Goal: Task Accomplishment & Management: Use online tool/utility

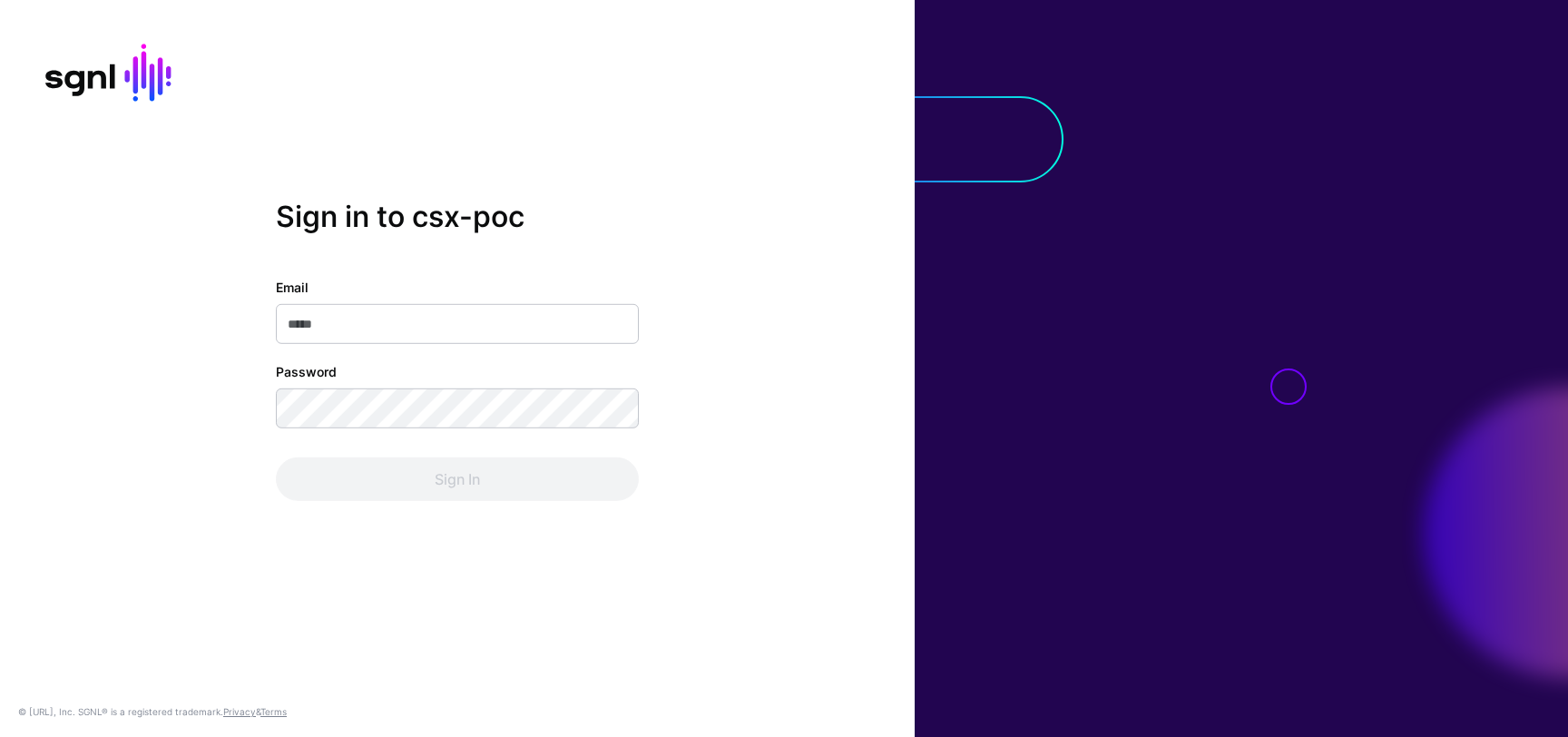
type input "**********"
click at [543, 482] on div "Sign In" at bounding box center [457, 480] width 363 height 44
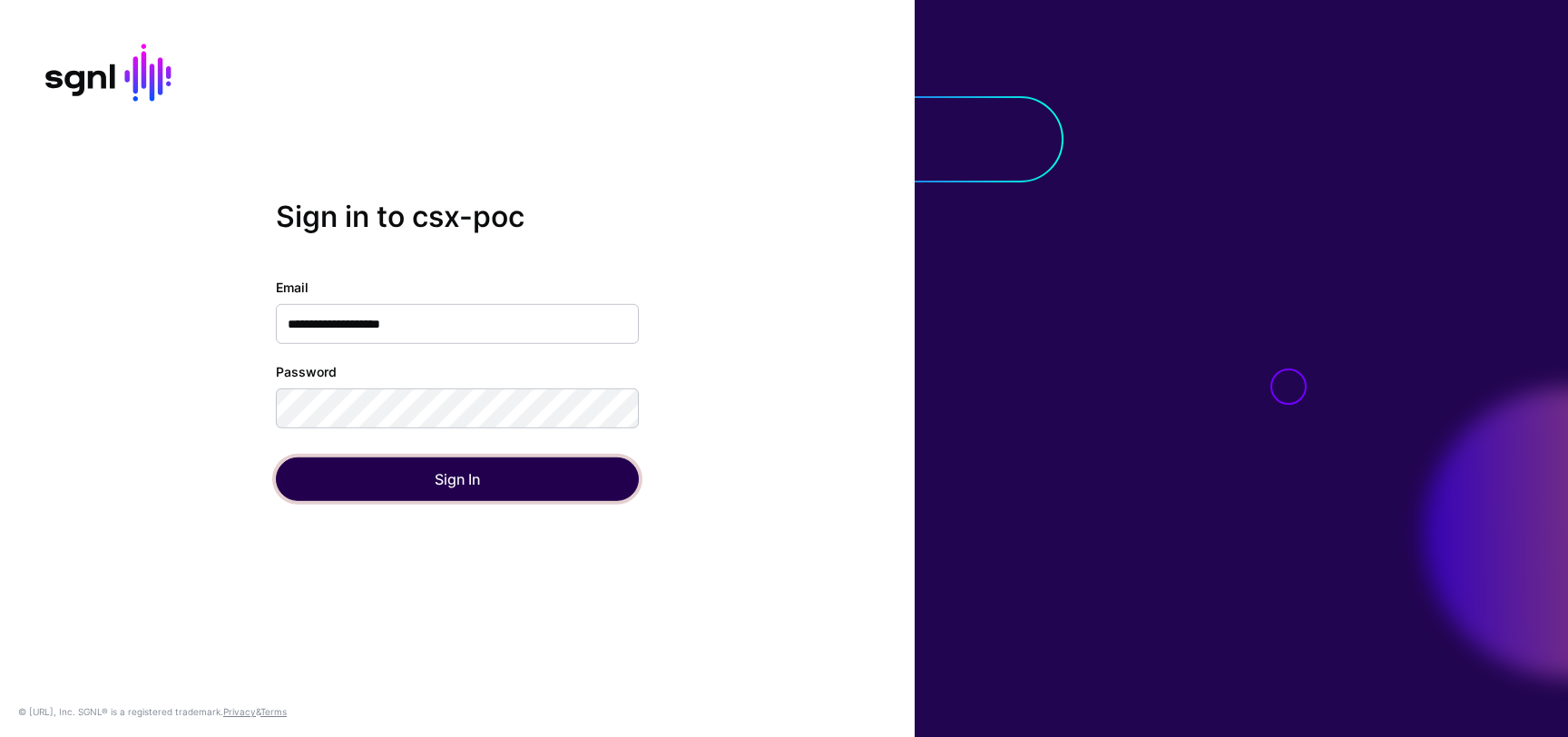
click at [543, 482] on button "Sign In" at bounding box center [457, 480] width 363 height 44
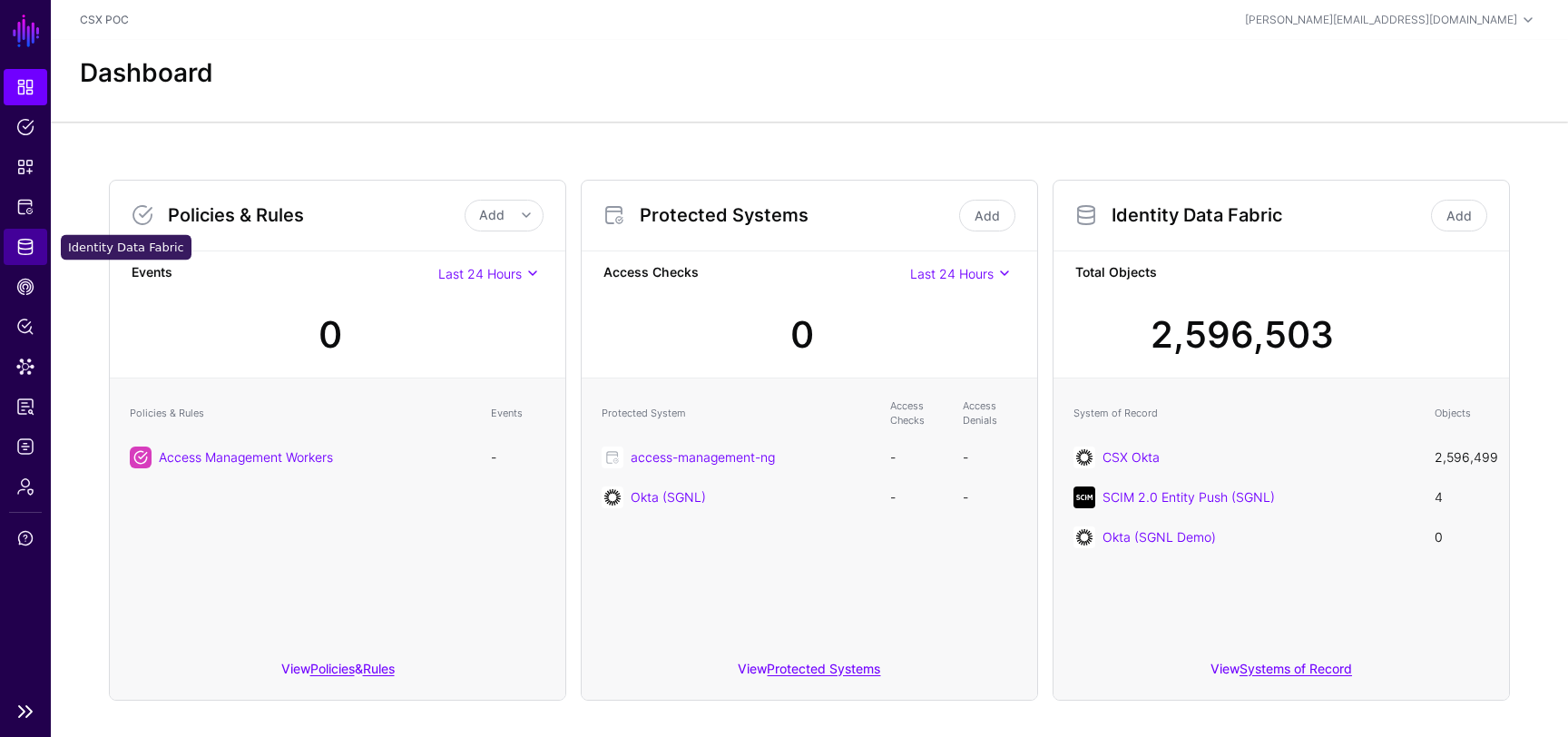
click at [38, 253] on link "Identity Data Fabric" at bounding box center [26, 247] width 44 height 36
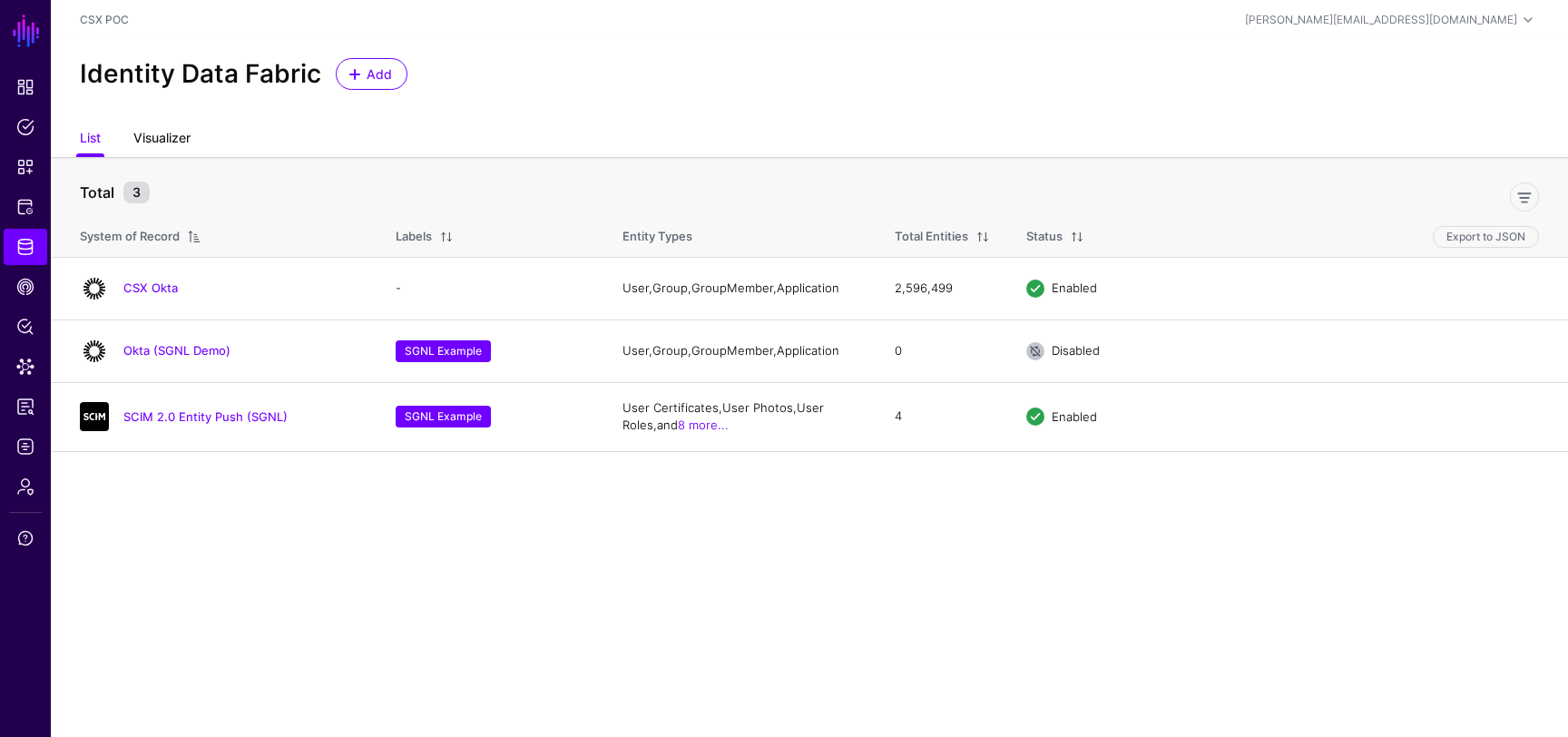
click at [175, 145] on link "Visualizer" at bounding box center [162, 140] width 57 height 34
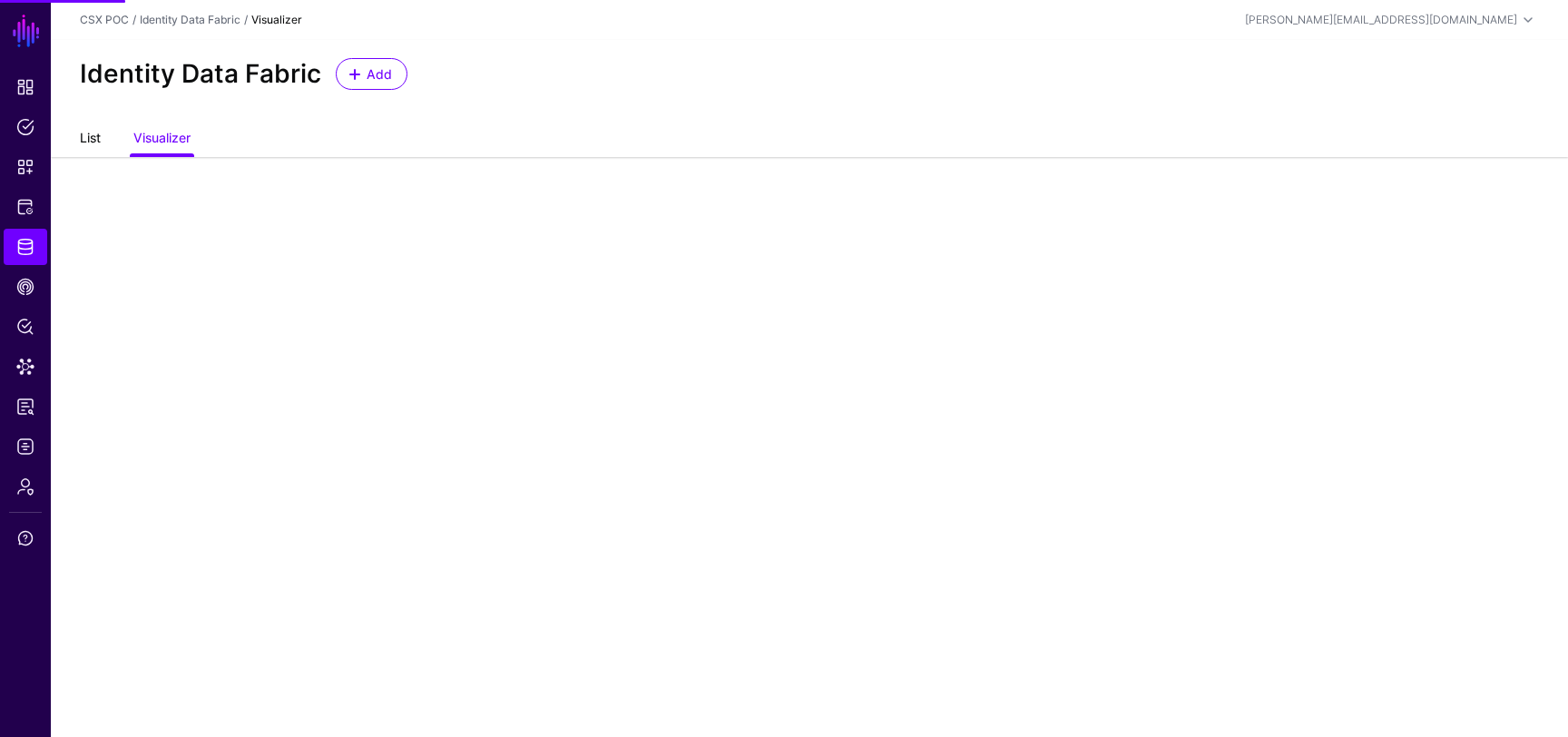
click at [92, 141] on link "List" at bounding box center [91, 140] width 21 height 34
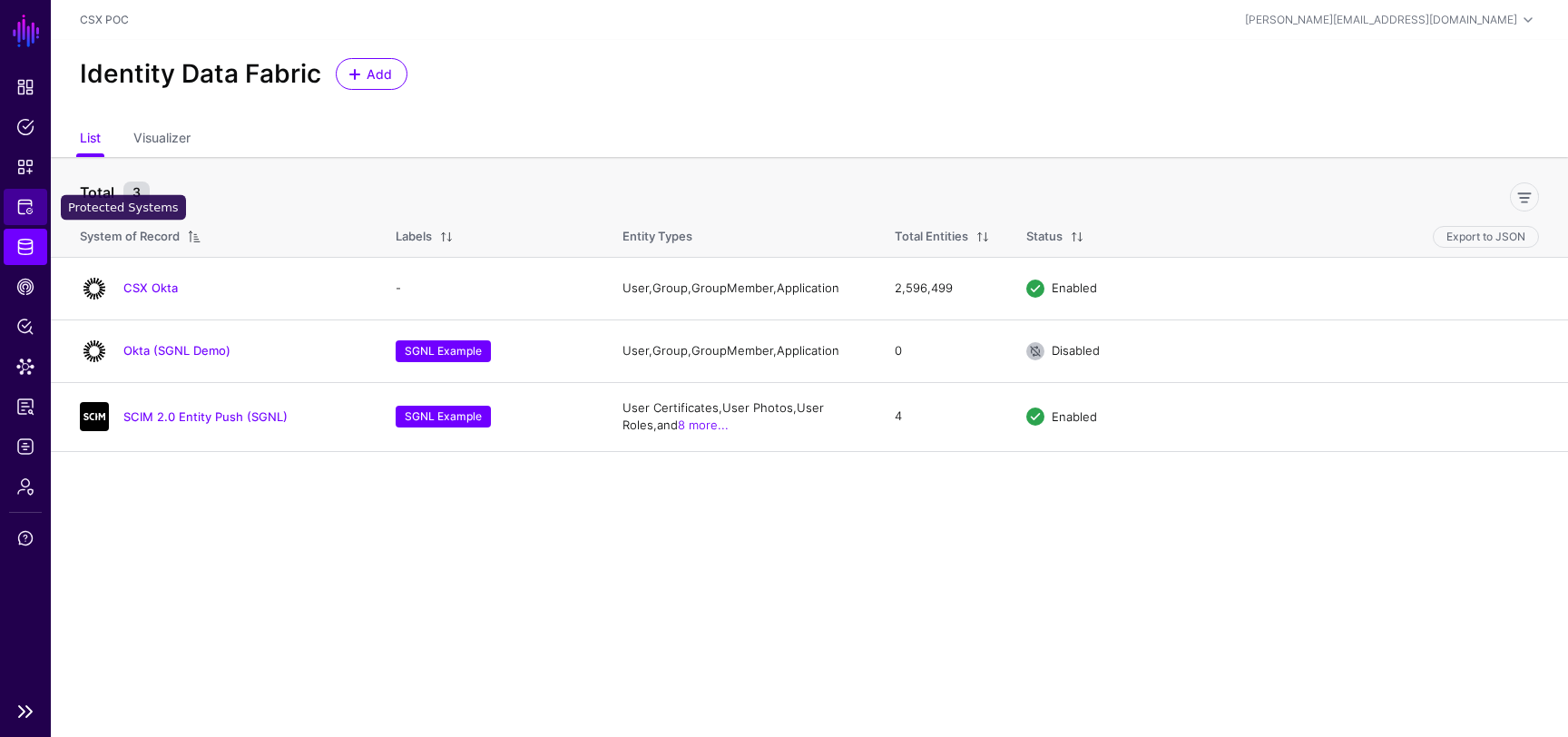
click at [35, 208] on link "Protected Systems" at bounding box center [26, 207] width 44 height 36
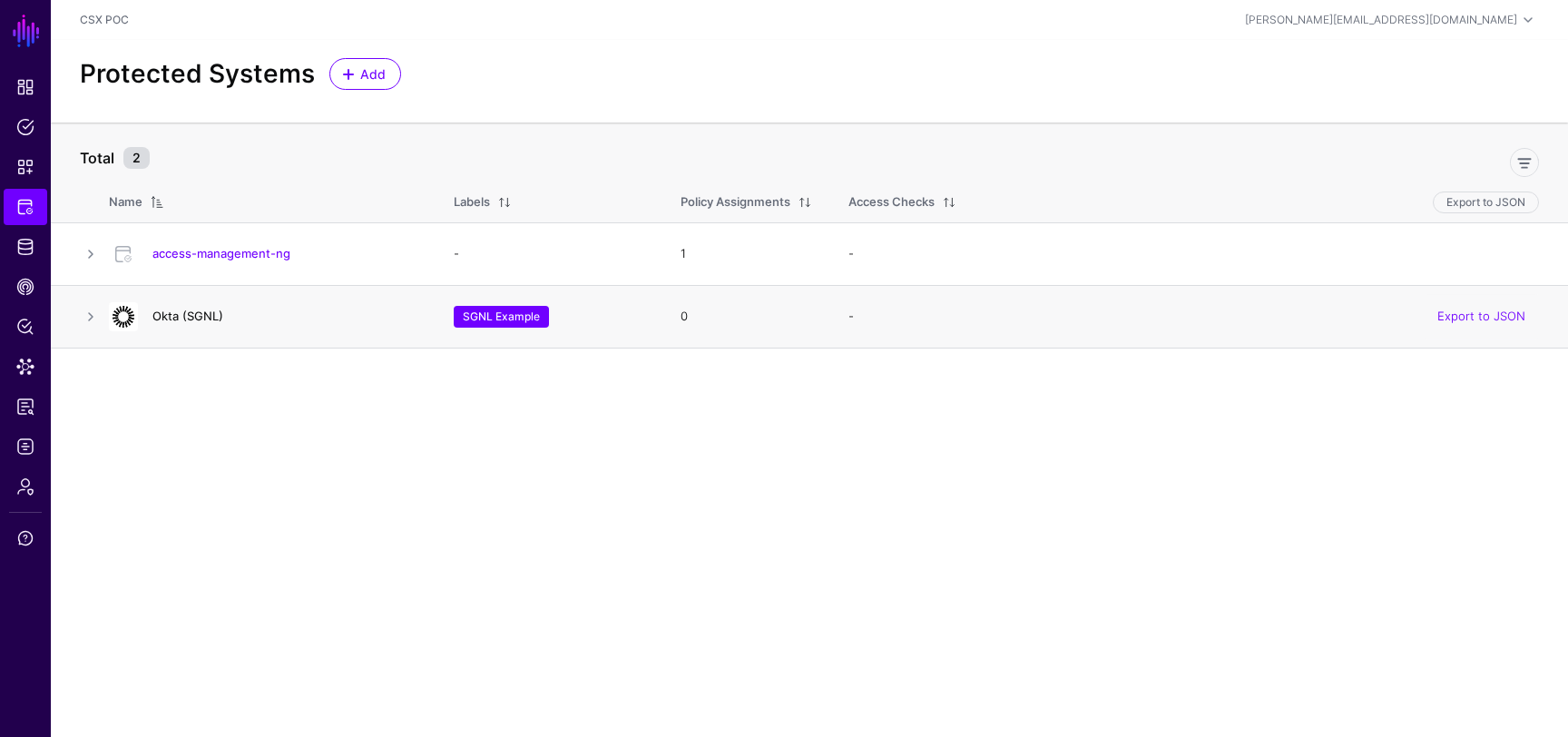
click at [206, 319] on link "Okta (SGNL)" at bounding box center [188, 316] width 71 height 14
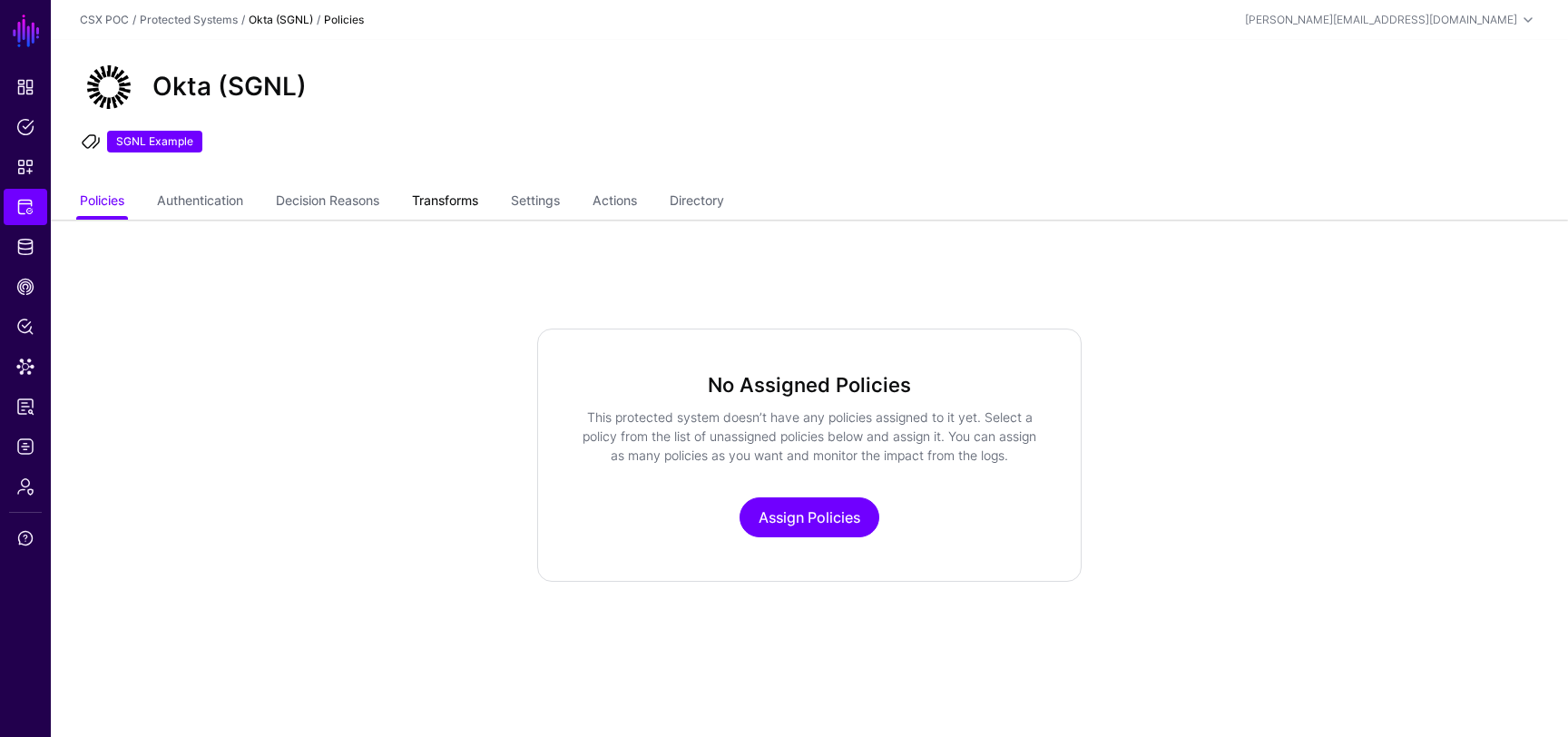
click at [459, 193] on link "Transforms" at bounding box center [445, 202] width 67 height 34
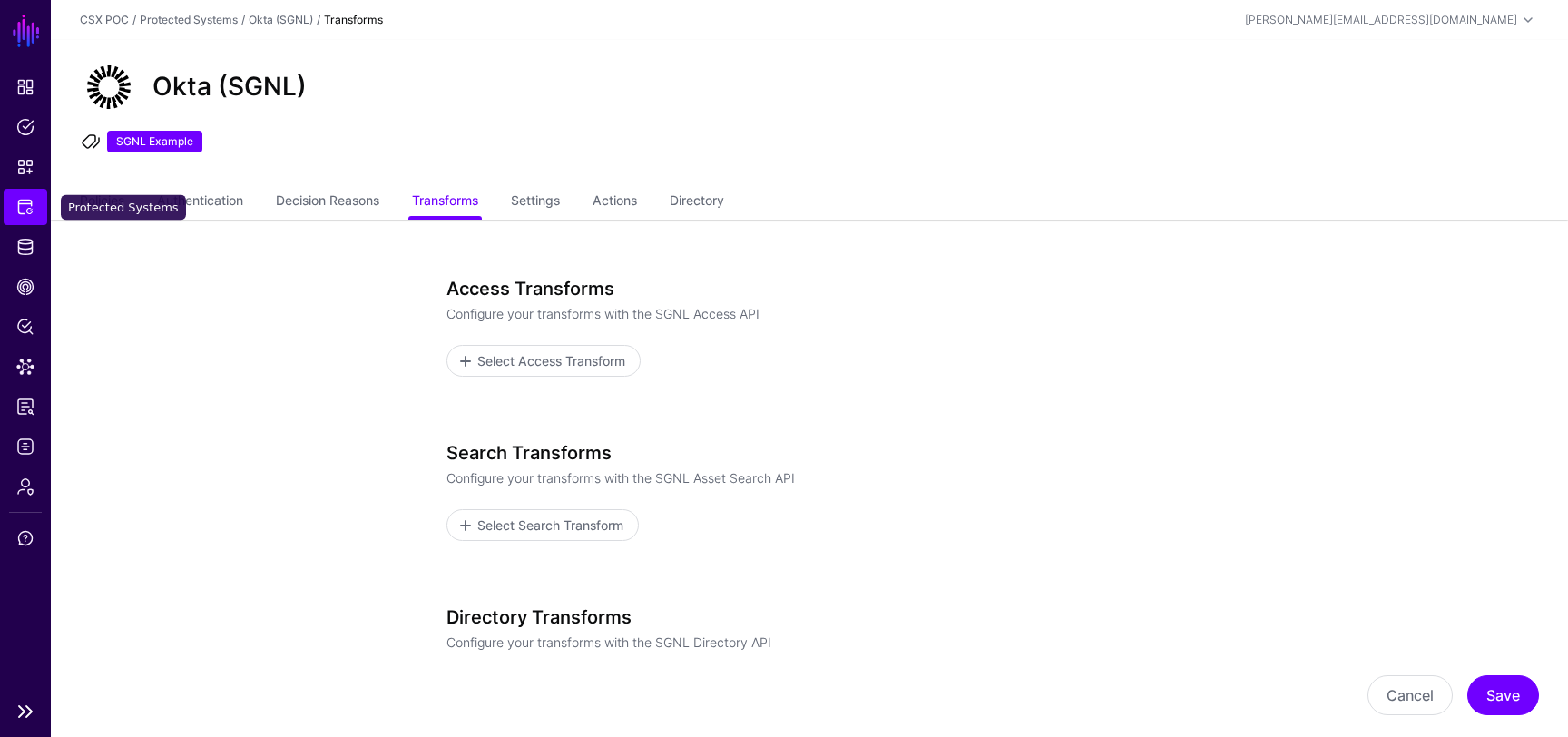
click at [30, 200] on span "Protected Systems" at bounding box center [25, 207] width 18 height 18
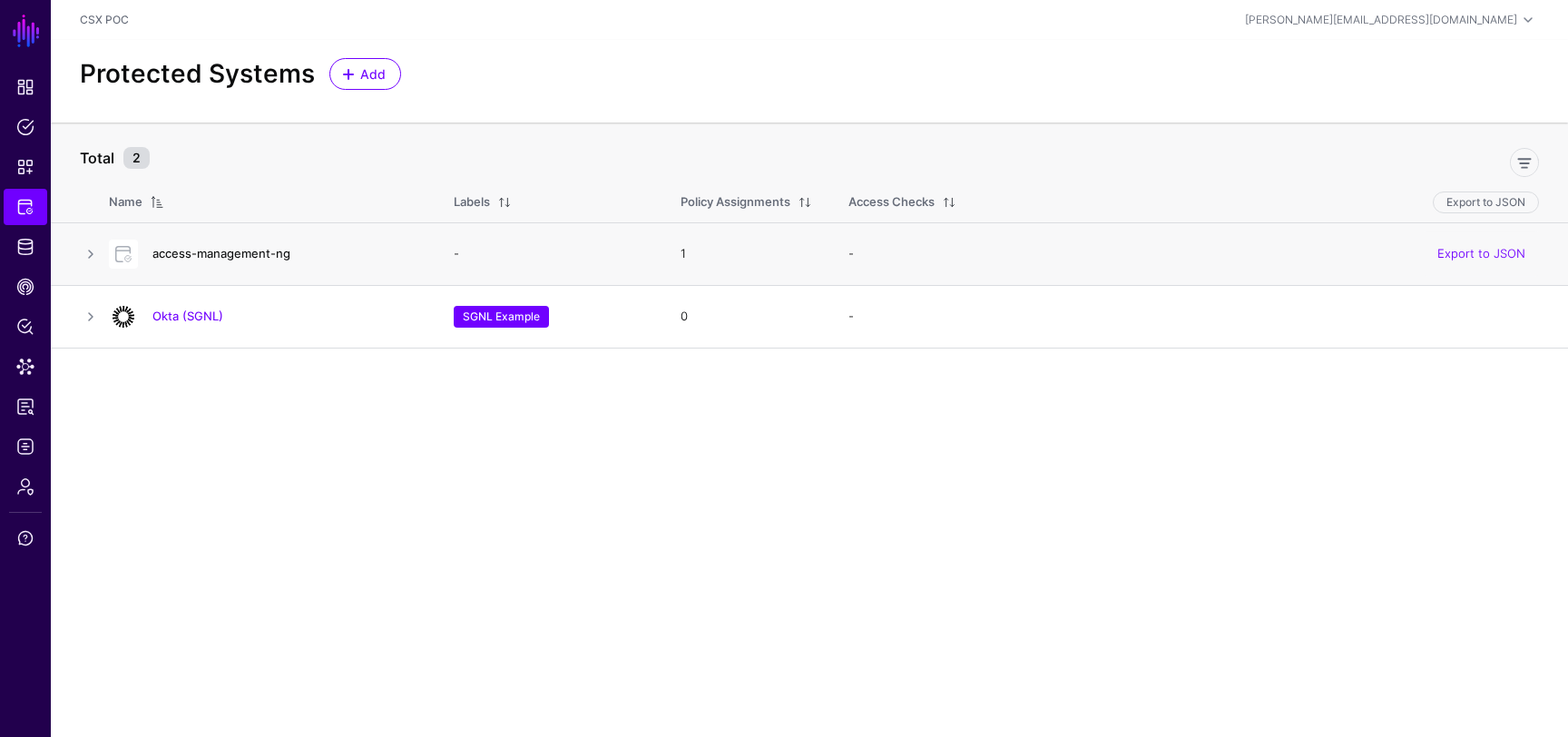
click at [188, 251] on link "access-management-ng" at bounding box center [221, 253] width 138 height 14
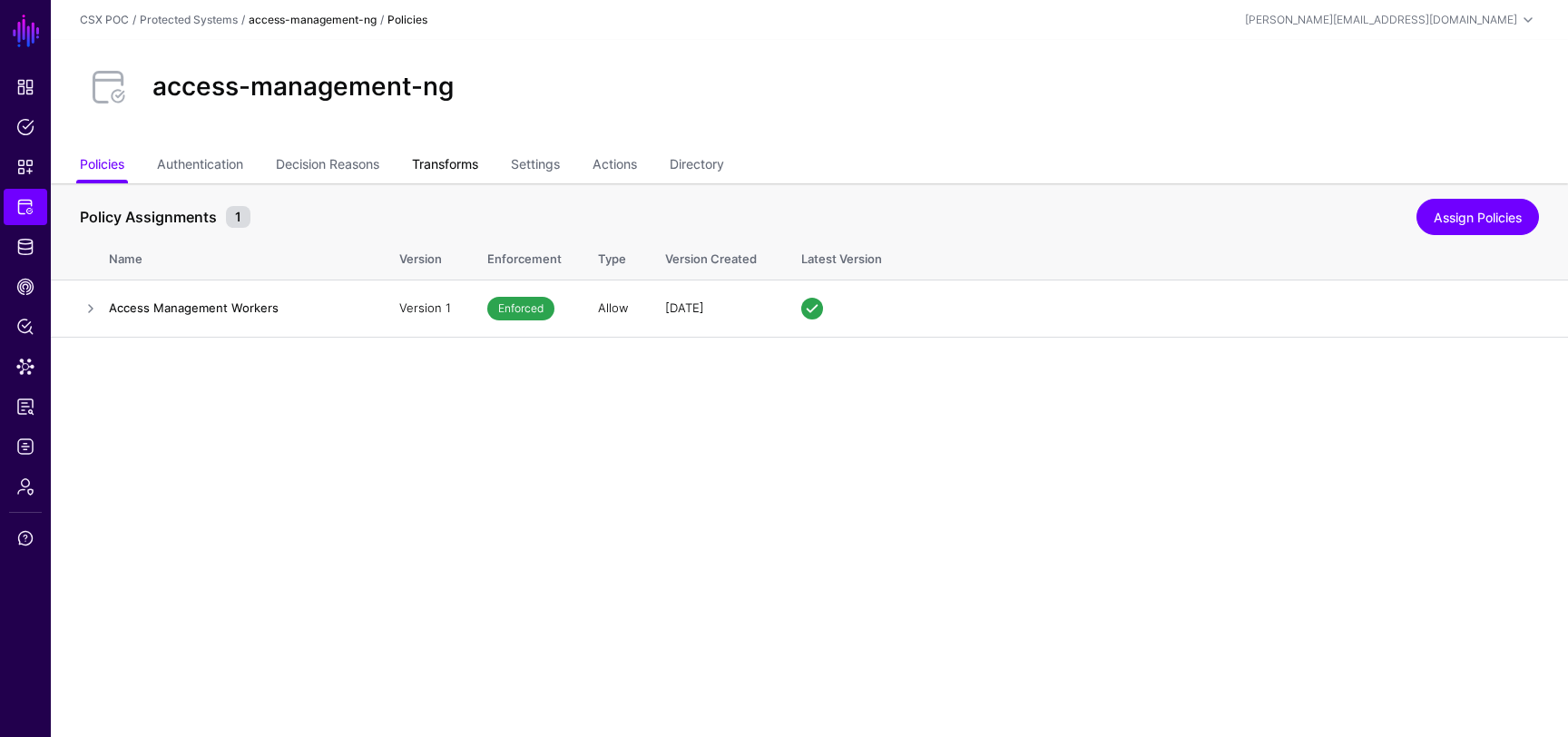
click at [466, 158] on link "Transforms" at bounding box center [445, 166] width 67 height 34
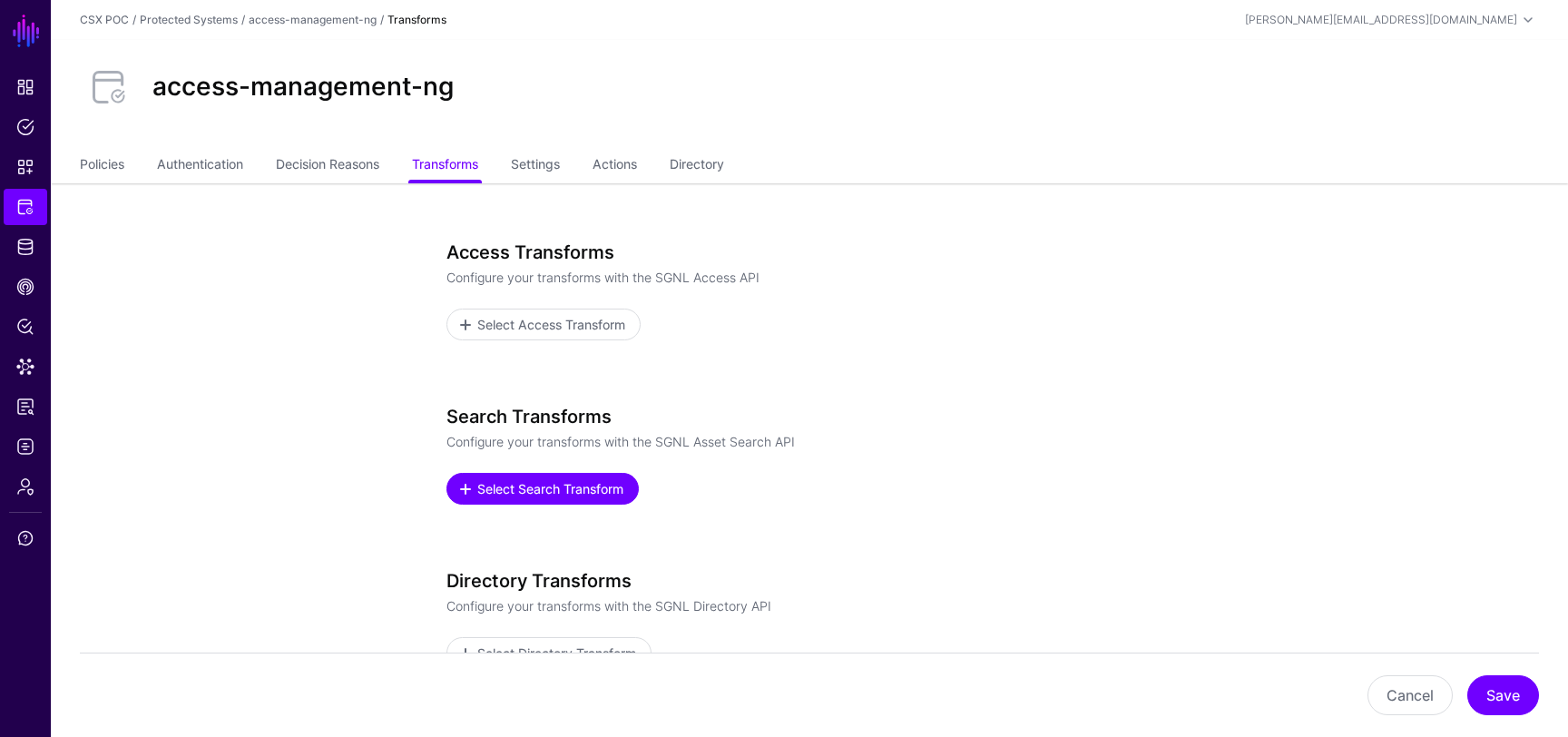
click at [597, 503] on link "Select Search Transform" at bounding box center [542, 488] width 193 height 31
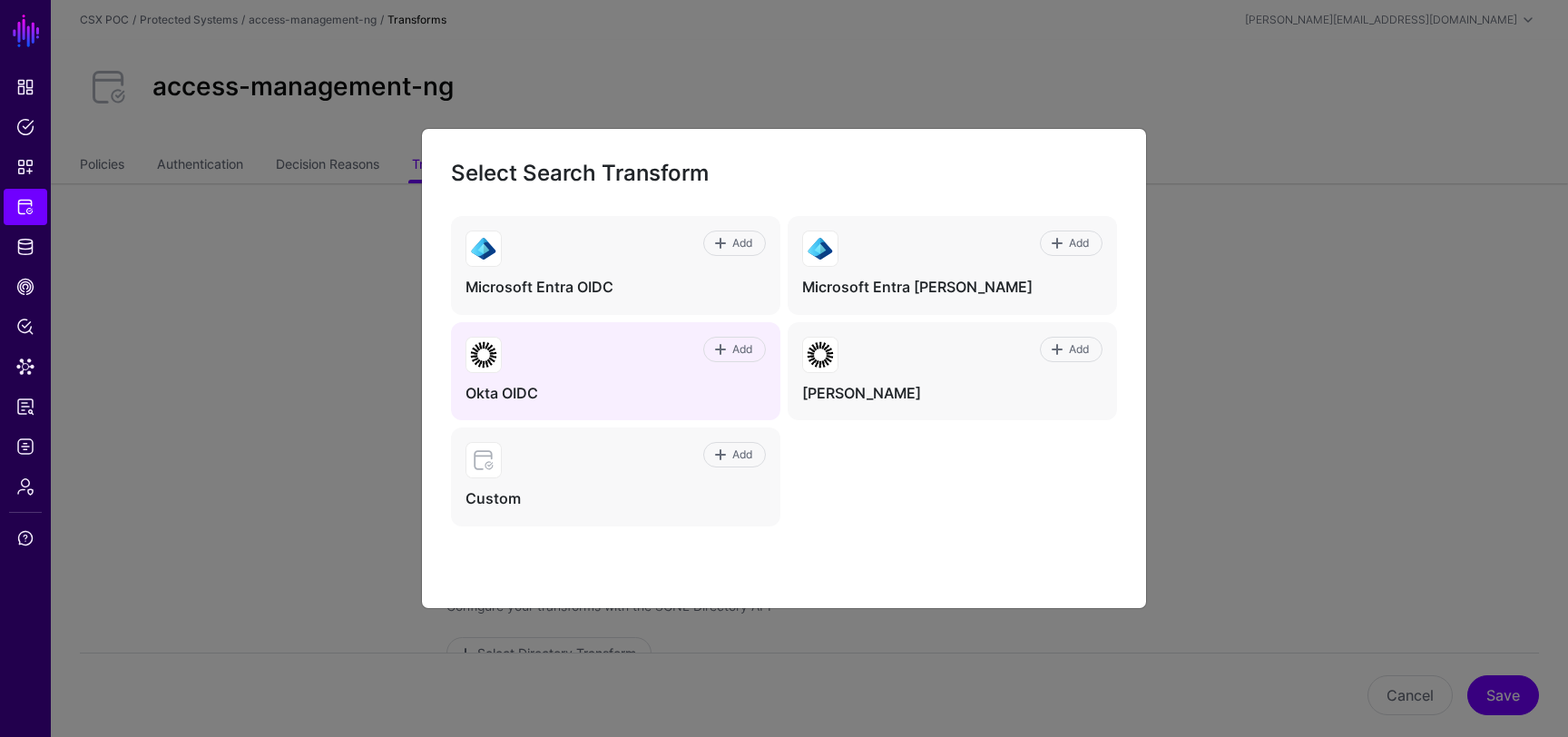
click at [633, 373] on div "Add Okta OIDC" at bounding box center [616, 372] width 330 height 99
click at [733, 354] on span "Add" at bounding box center [743, 349] width 25 height 16
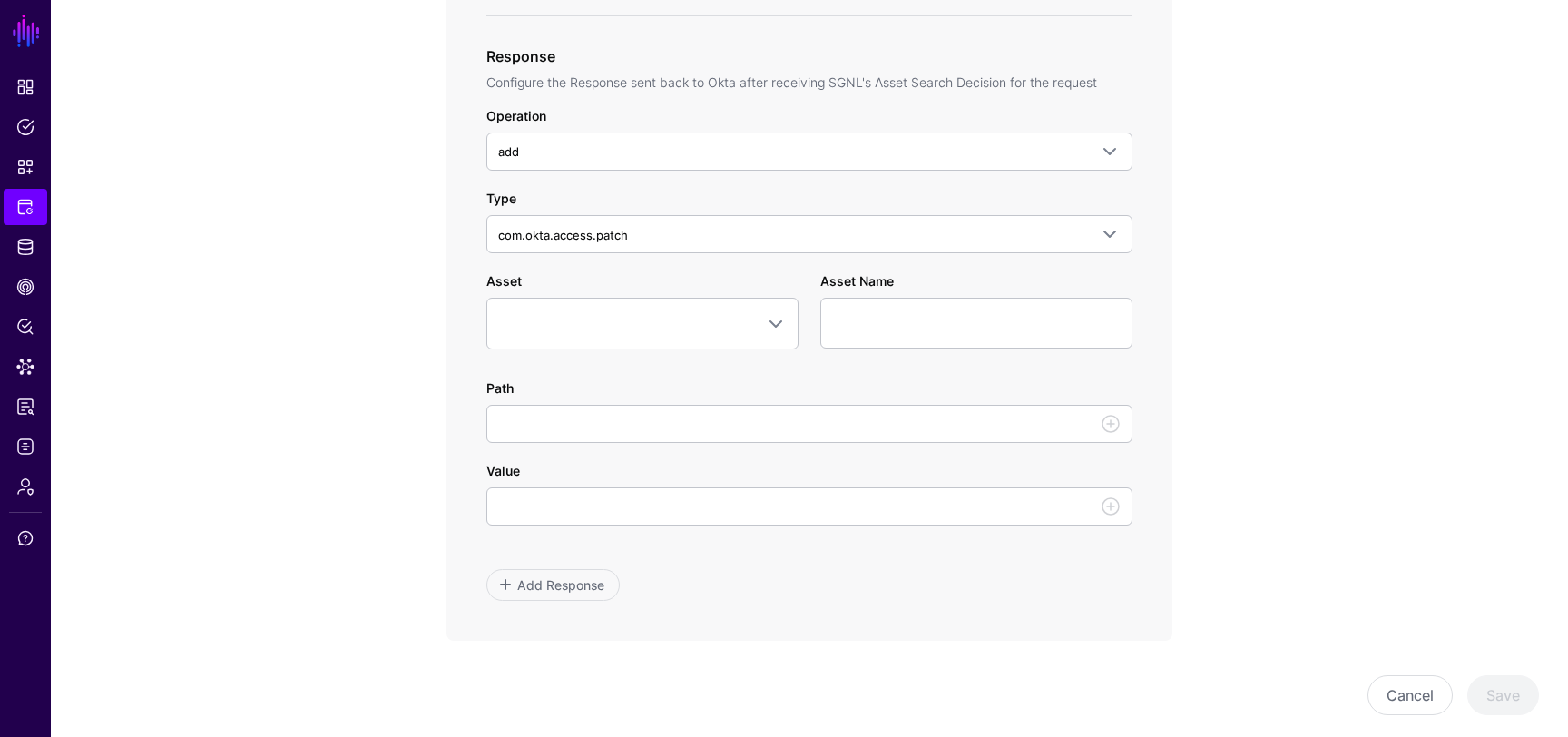
scroll to position [966, 0]
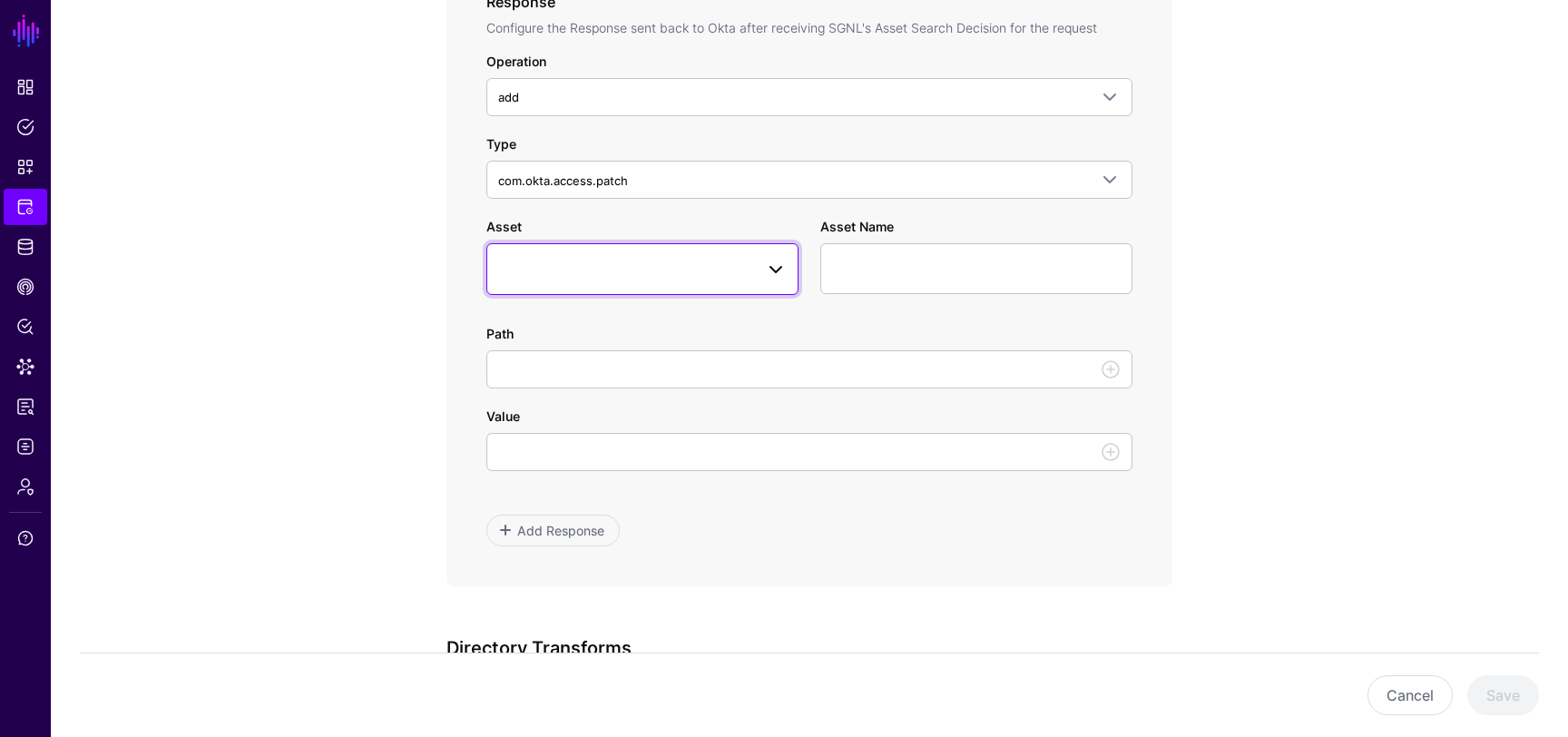
click at [755, 279] on link at bounding box center [642, 268] width 313 height 51
click at [528, 384] on div "No Entity" at bounding box center [642, 378] width 283 height 18
click at [653, 272] on span at bounding box center [642, 268] width 289 height 22
click at [314, 269] on app-integrations-item-transforms "**********" at bounding box center [809, 193] width 1517 height 1952
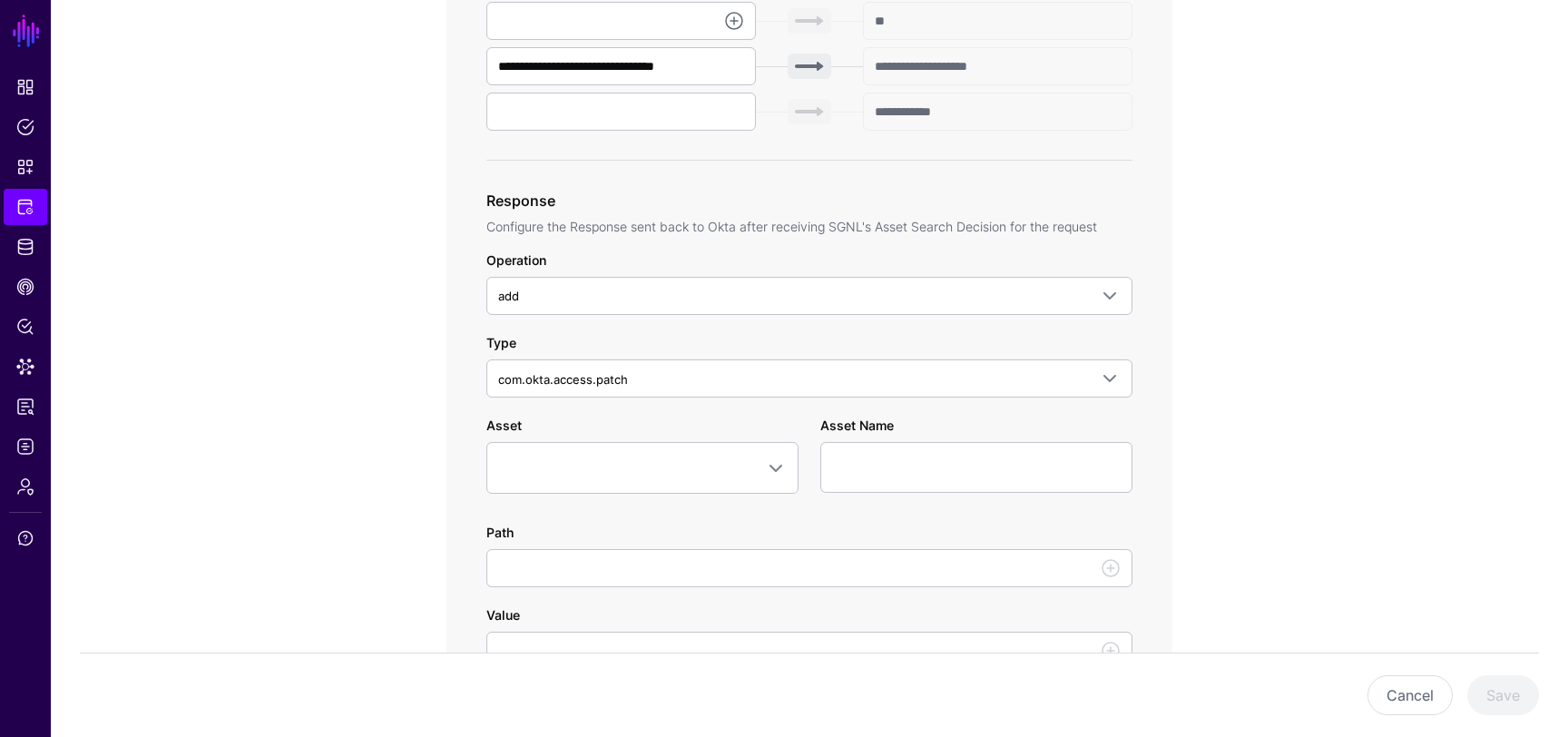
scroll to position [786, 0]
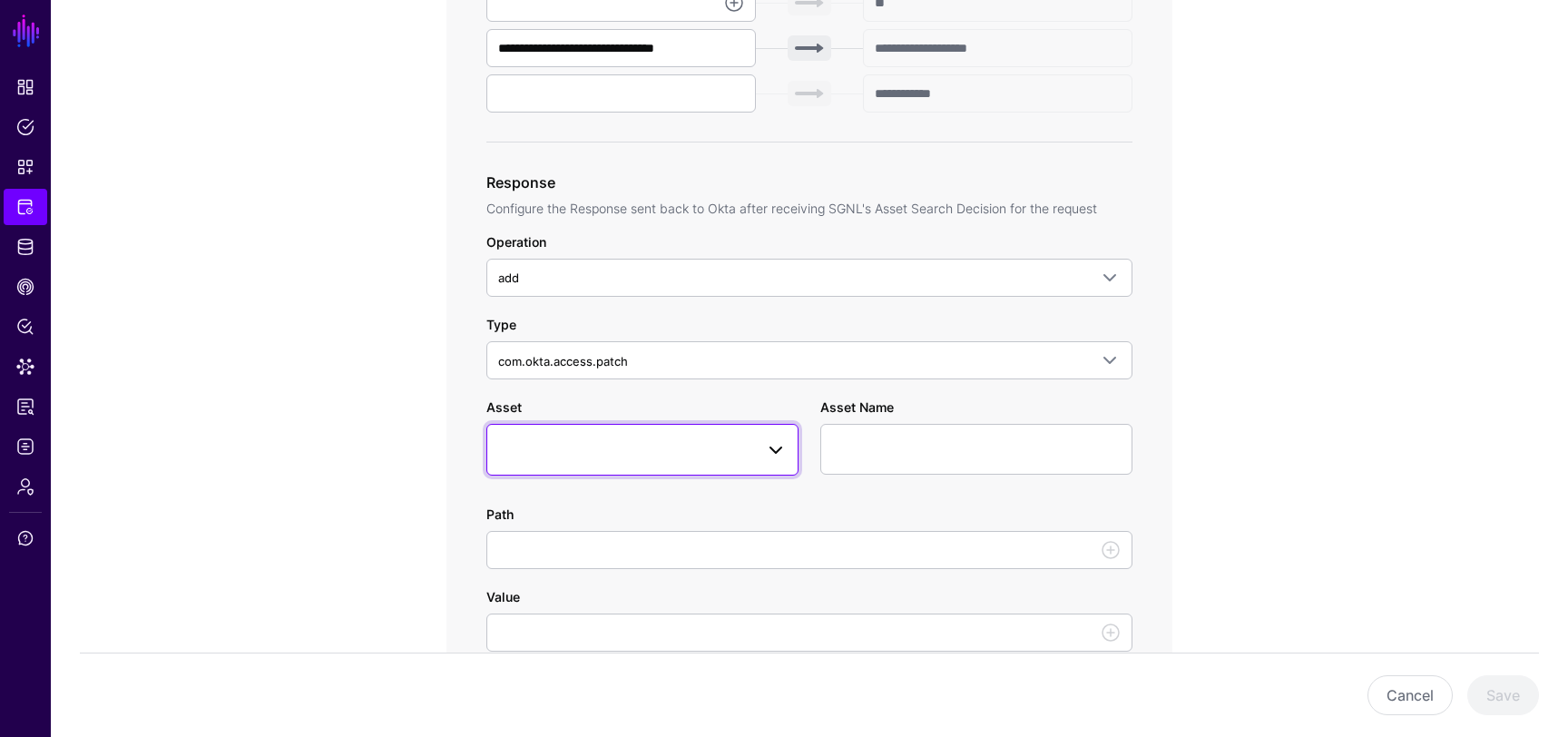
click at [709, 440] on span at bounding box center [642, 449] width 289 height 22
click at [431, 400] on div "**********" at bounding box center [810, 374] width 843 height 1952
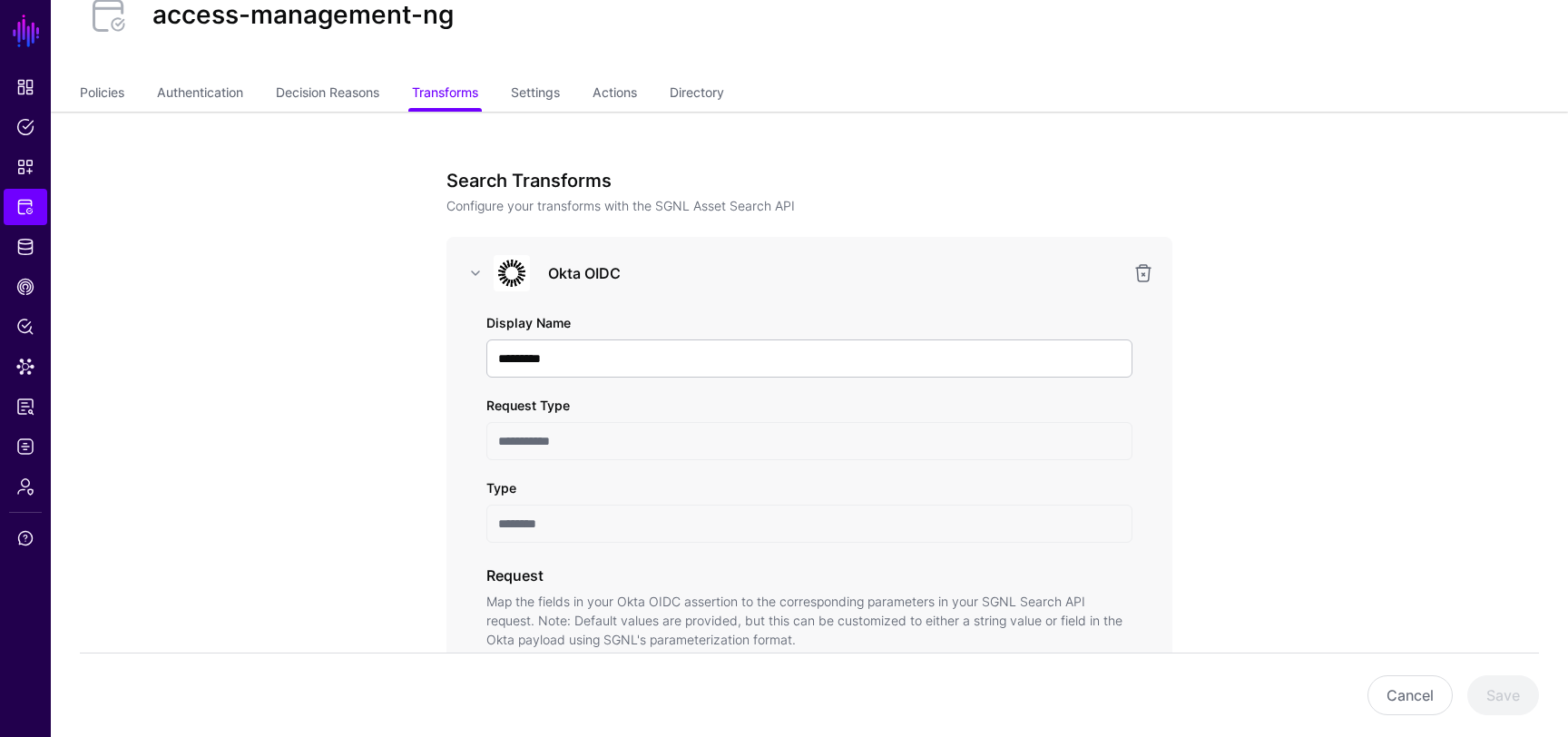
scroll to position [0, 0]
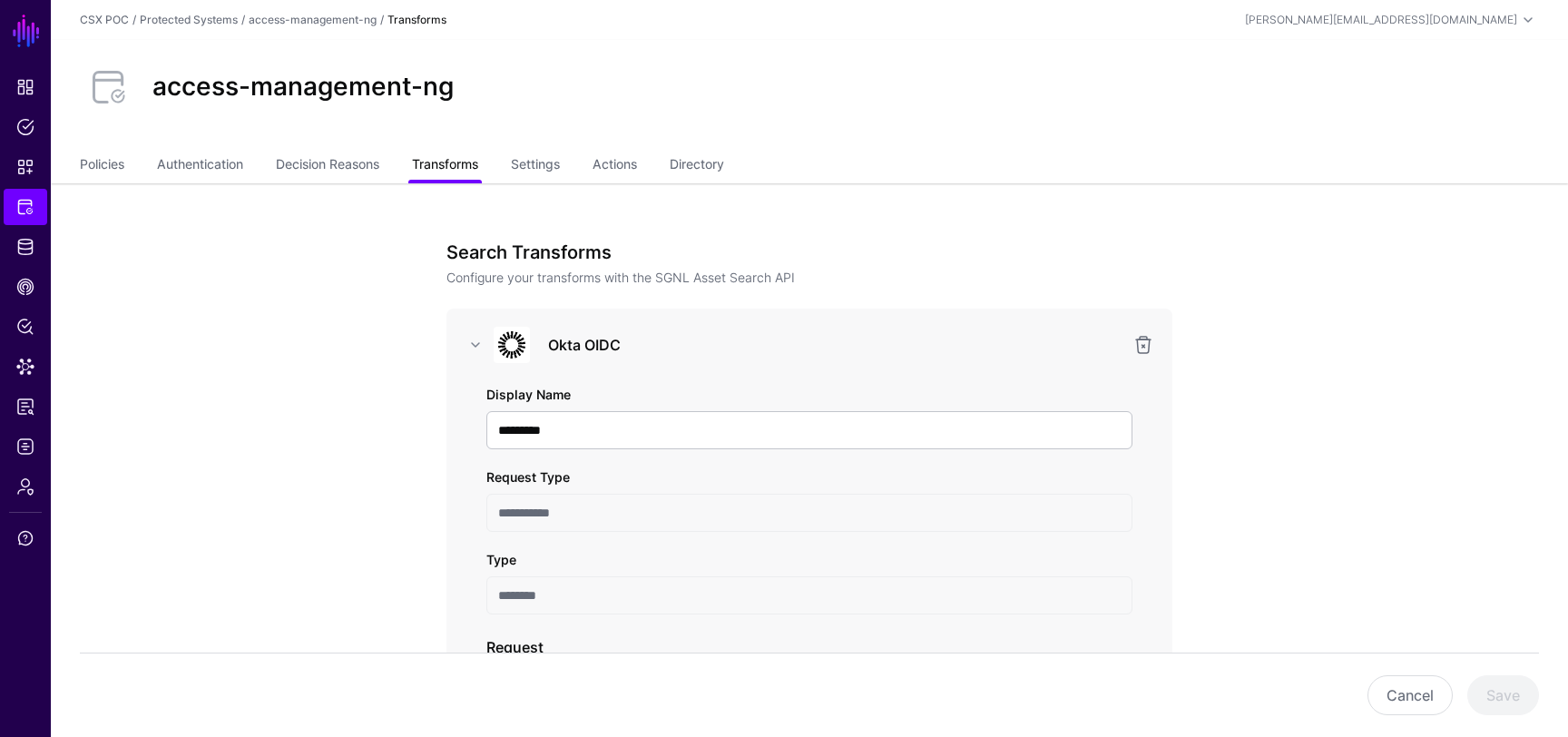
click at [421, 171] on link "Transforms" at bounding box center [445, 166] width 67 height 34
click at [108, 157] on link "Policies" at bounding box center [102, 166] width 45 height 34
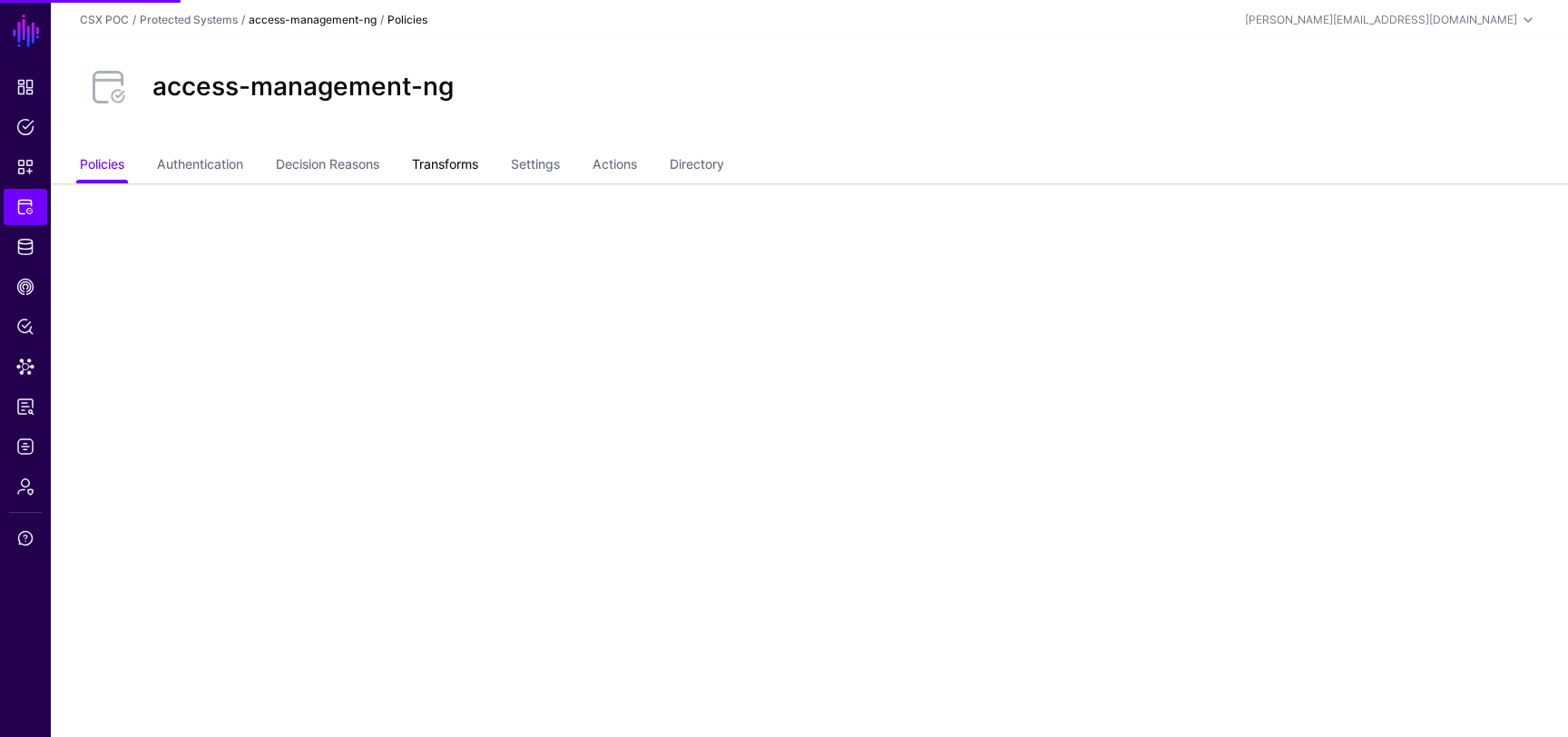
click at [448, 170] on link "Transforms" at bounding box center [445, 166] width 67 height 34
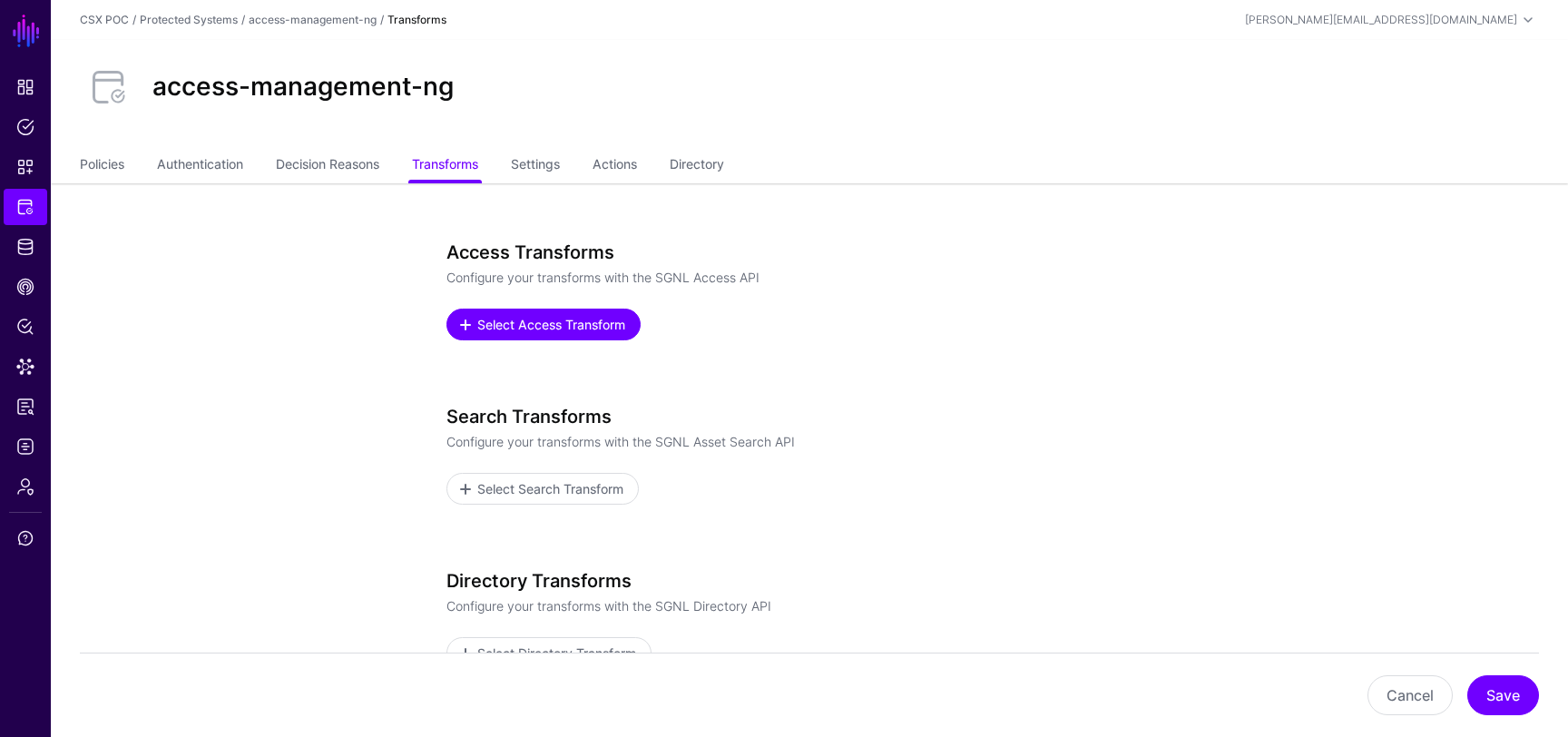
click at [540, 323] on span "Select Access Transform" at bounding box center [552, 324] width 153 height 19
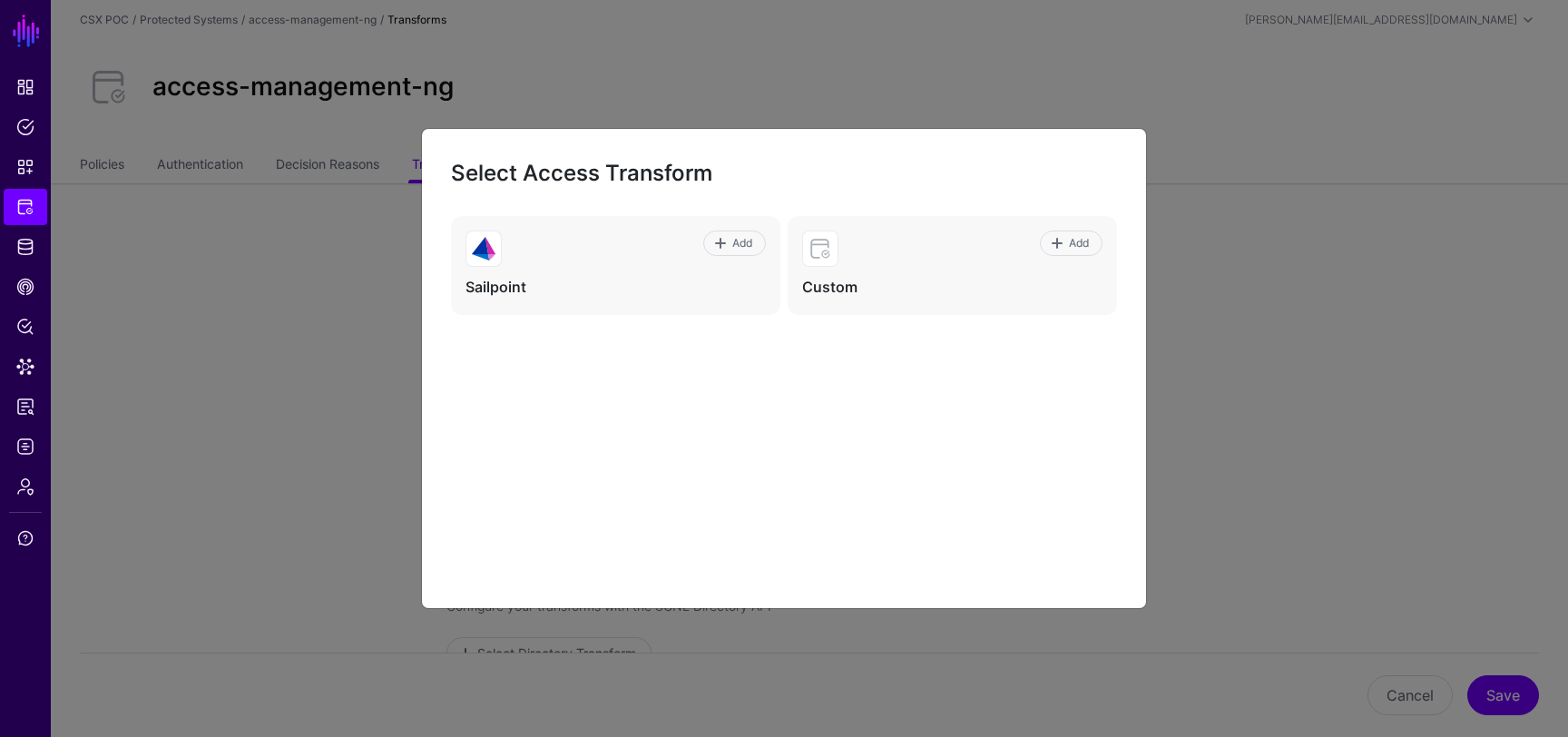
click at [1191, 181] on ngb-modal-window "Select Access Transform Add Sailpoint Add Custom" at bounding box center [784, 368] width 1568 height 737
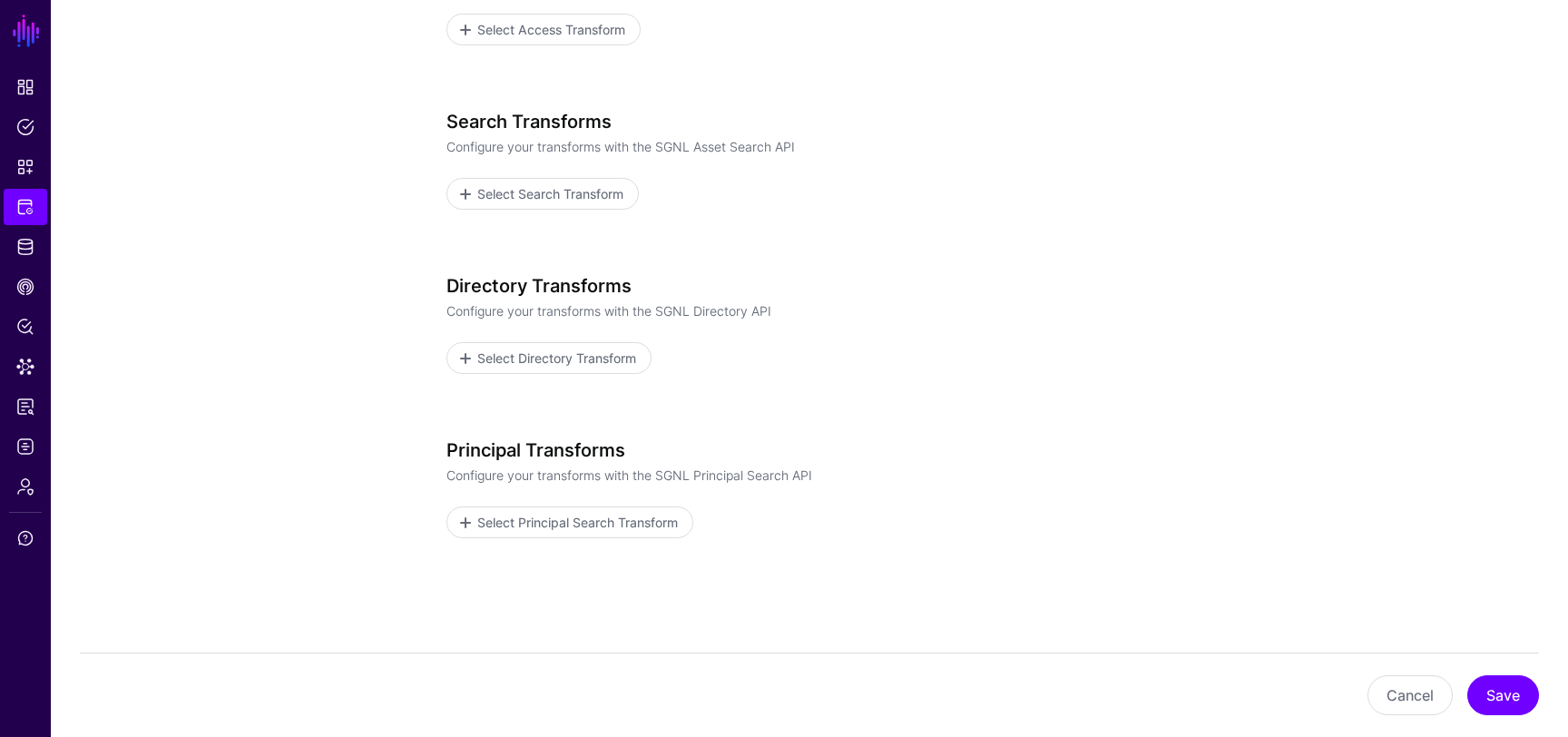
scroll to position [296, 0]
click at [637, 529] on span "Select Principal Search Transform" at bounding box center [578, 522] width 205 height 19
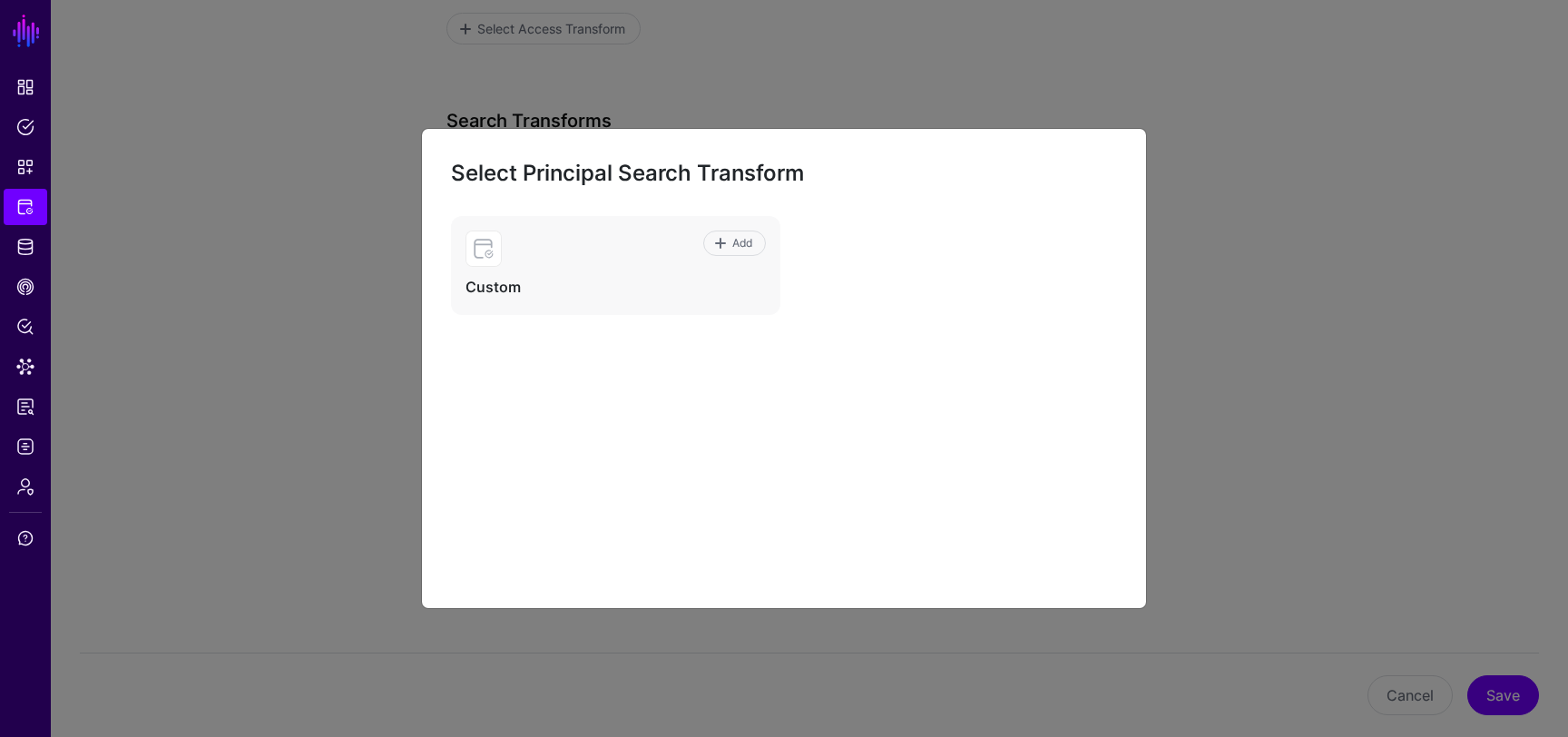
click at [1281, 314] on ngb-modal-window "Select Principal Search Transform Add Custom" at bounding box center [784, 368] width 1568 height 737
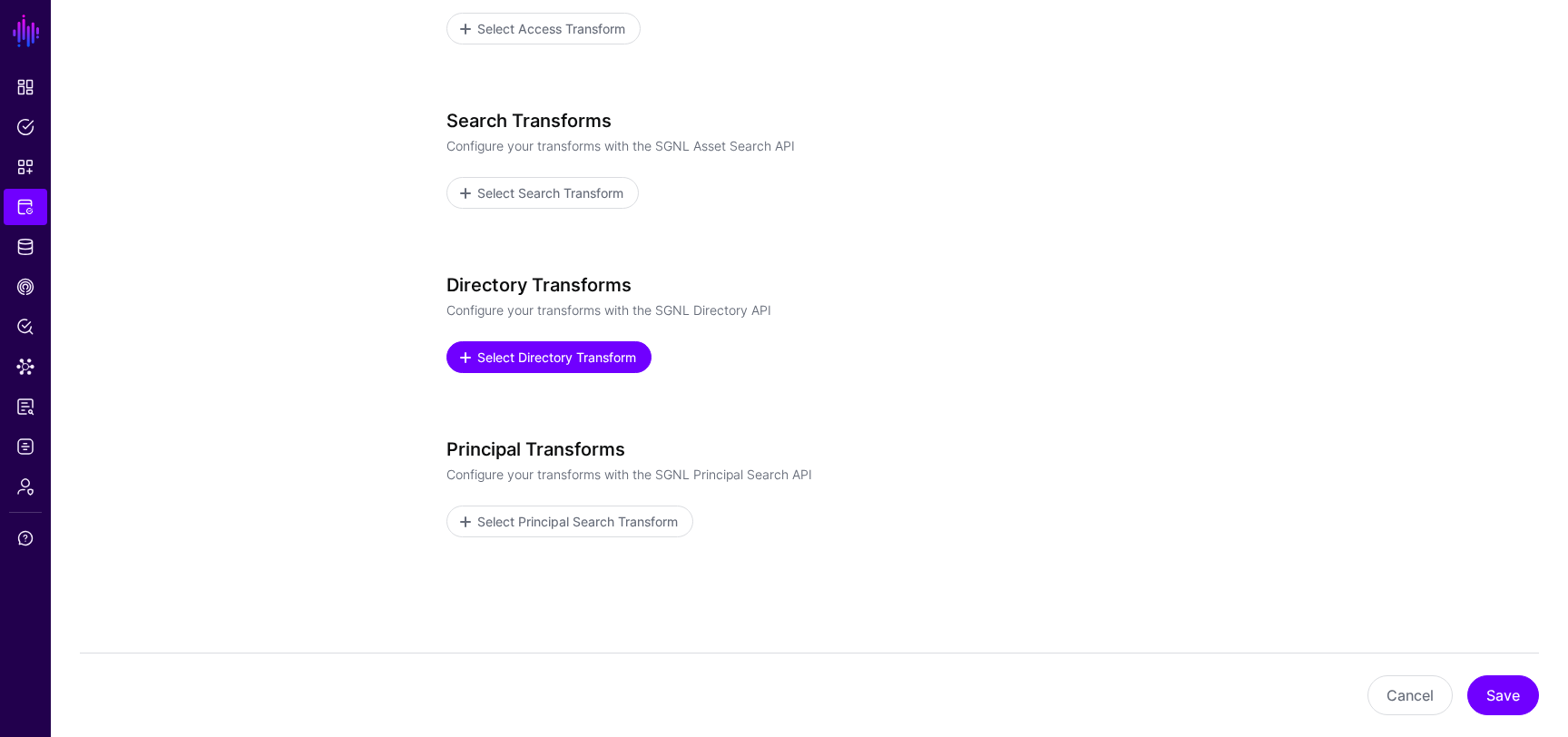
click at [622, 347] on link "Select Directory Transform" at bounding box center [548, 357] width 205 height 31
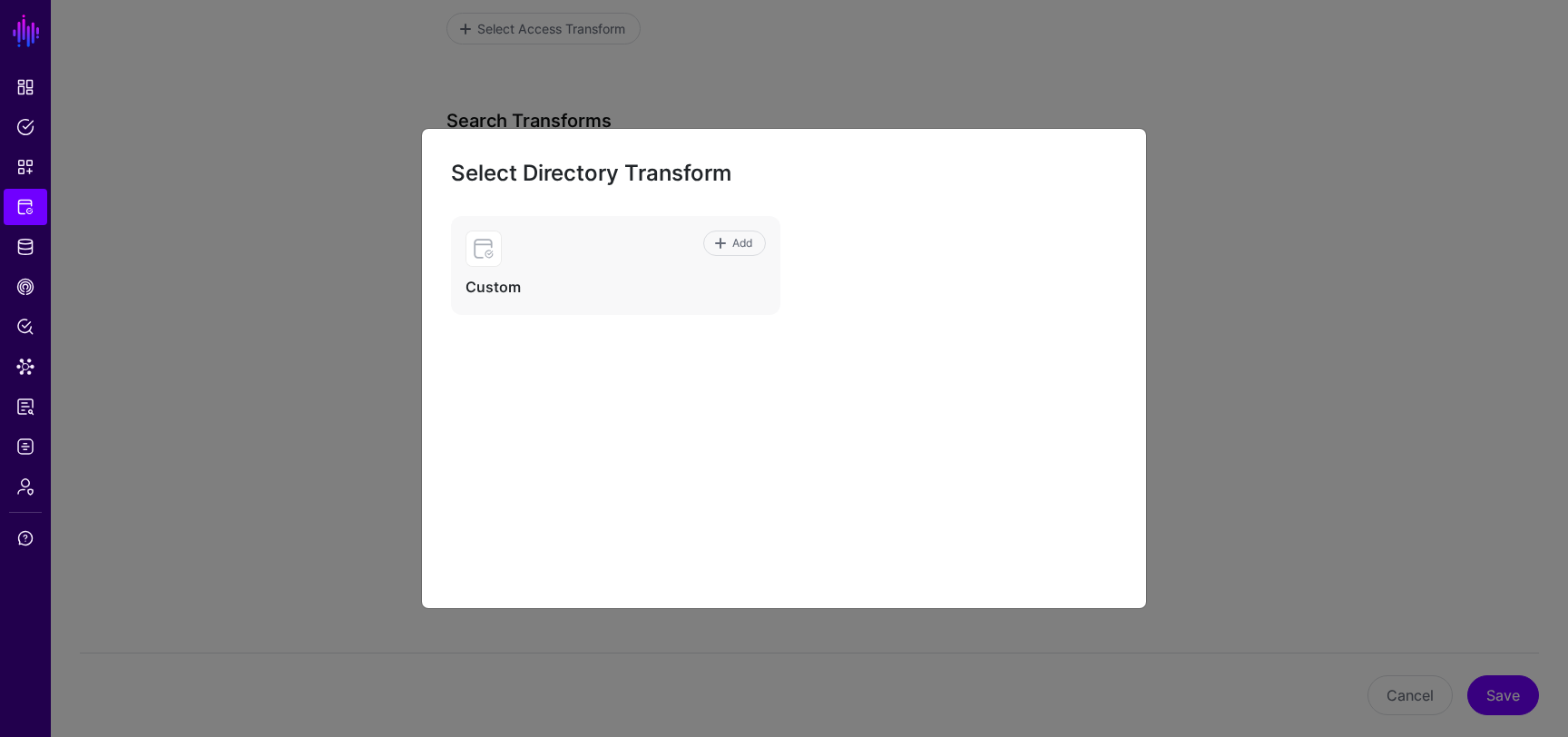
click at [1217, 319] on ngb-modal-window "Select Directory Transform Add Custom" at bounding box center [784, 368] width 1568 height 737
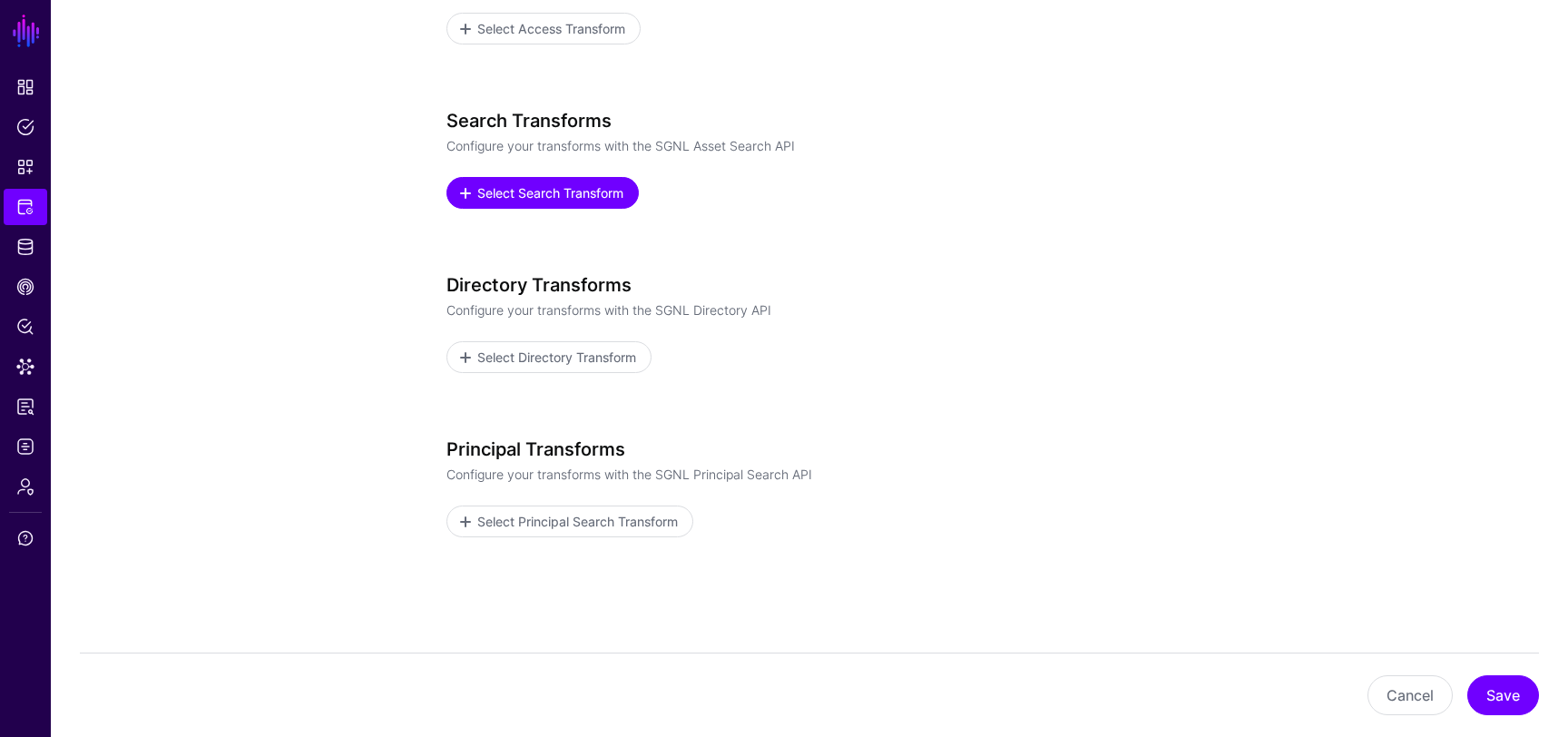
click at [583, 186] on span "Select Search Transform" at bounding box center [551, 193] width 151 height 19
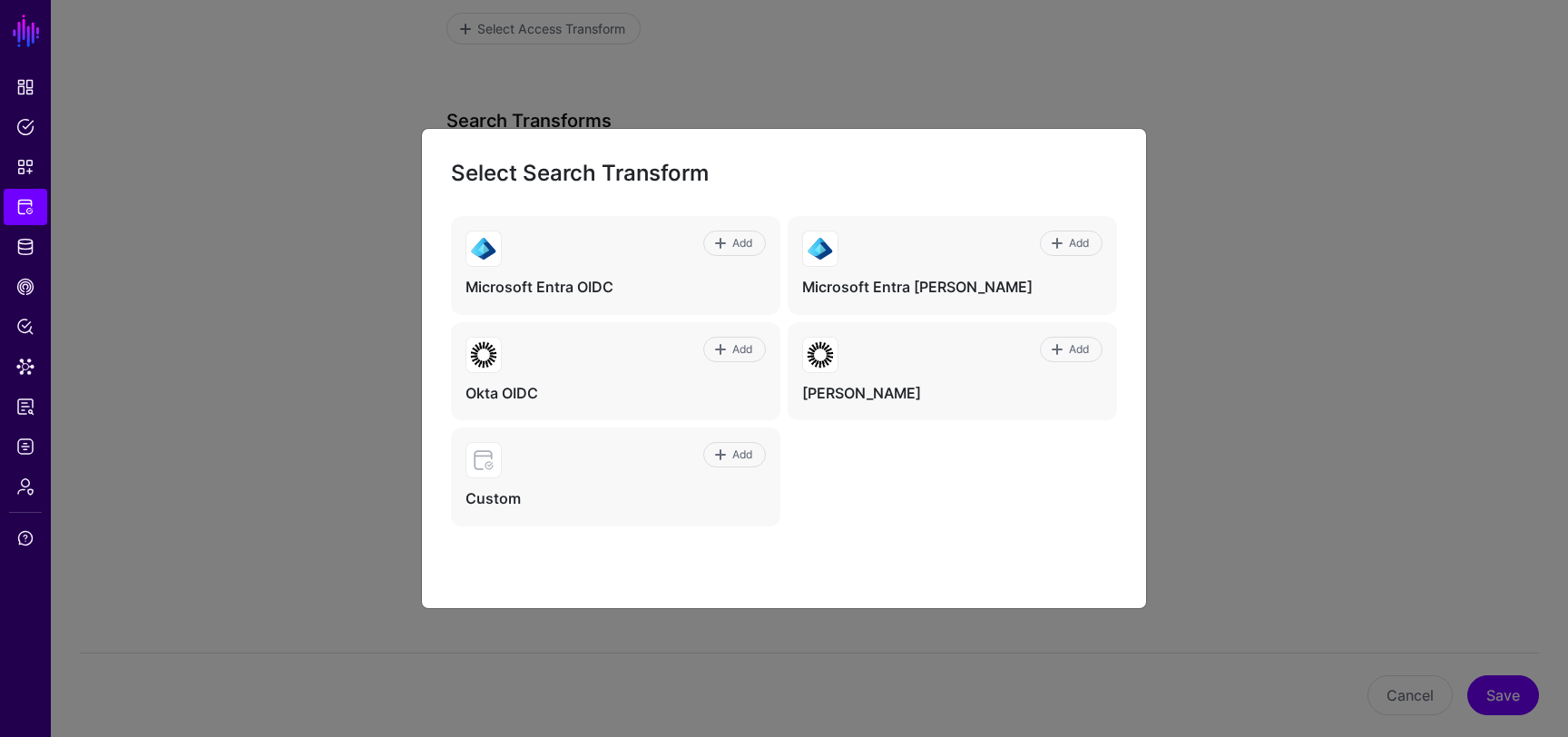
click at [1186, 274] on ngb-modal-window "Select Search Transform Add Microsoft Entra OIDC Add Microsoft Entra [PERSON_NA…" at bounding box center [784, 368] width 1568 height 737
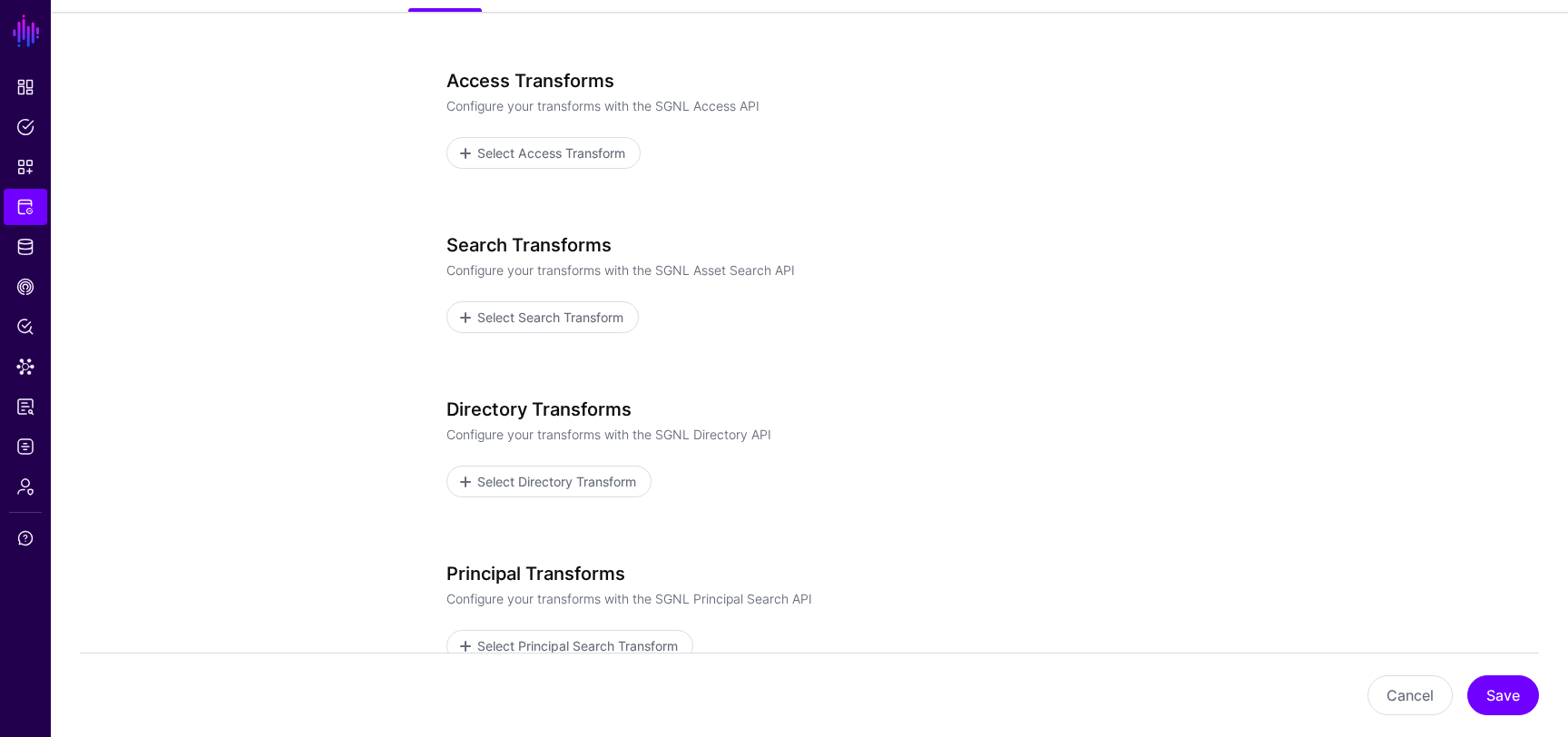
scroll to position [160, 0]
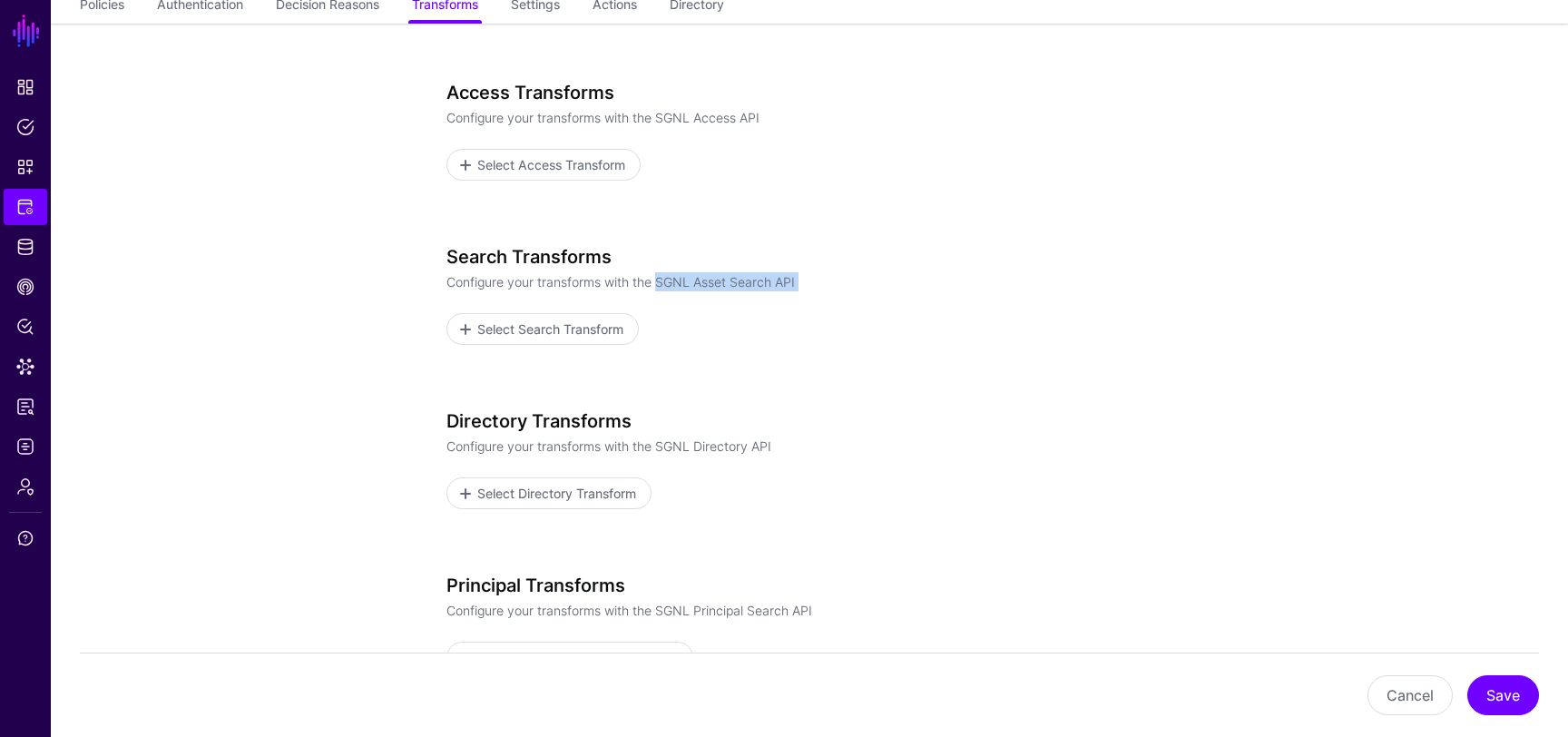
drag, startPoint x: 662, startPoint y: 285, endPoint x: 825, endPoint y: 293, distance: 163.2
click at [825, 293] on div "Search Transforms Configure your transforms with the SGNL Asset Search API Sele…" at bounding box center [809, 296] width 726 height 99
